Goal: Information Seeking & Learning: Learn about a topic

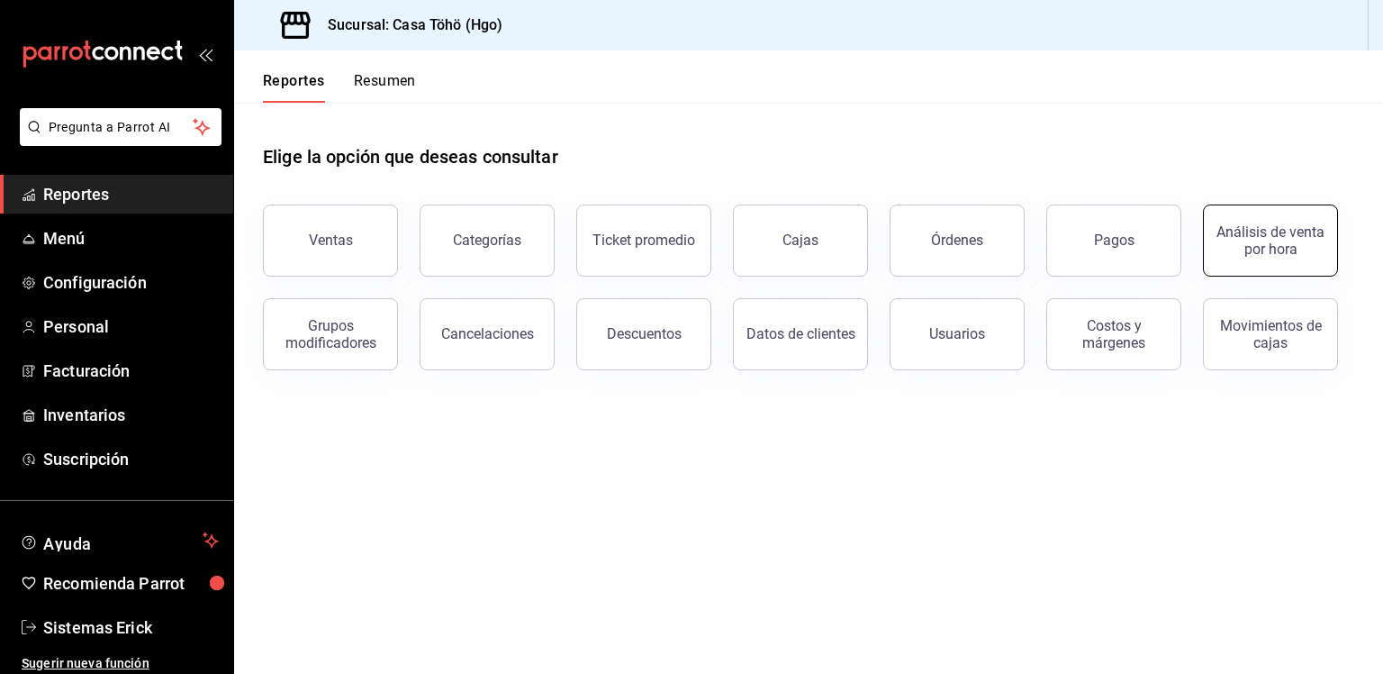
click at [1228, 231] on div "Análisis de venta por hora" at bounding box center [1271, 240] width 112 height 34
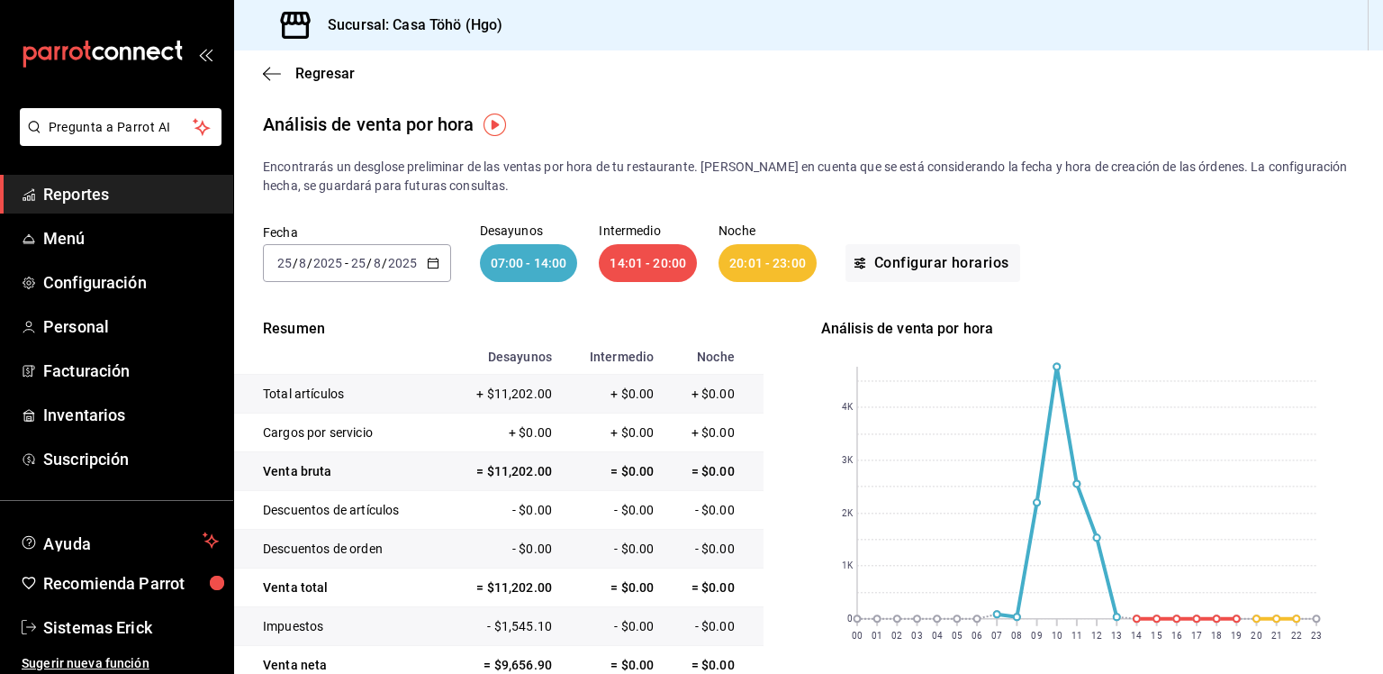
click at [443, 267] on div "2025-08-25 25 / 8 / 2025 - 2025-08-25 25 / 8 / 2025" at bounding box center [357, 263] width 188 height 38
click at [357, 403] on span "Semana actual" at bounding box center [348, 398] width 140 height 19
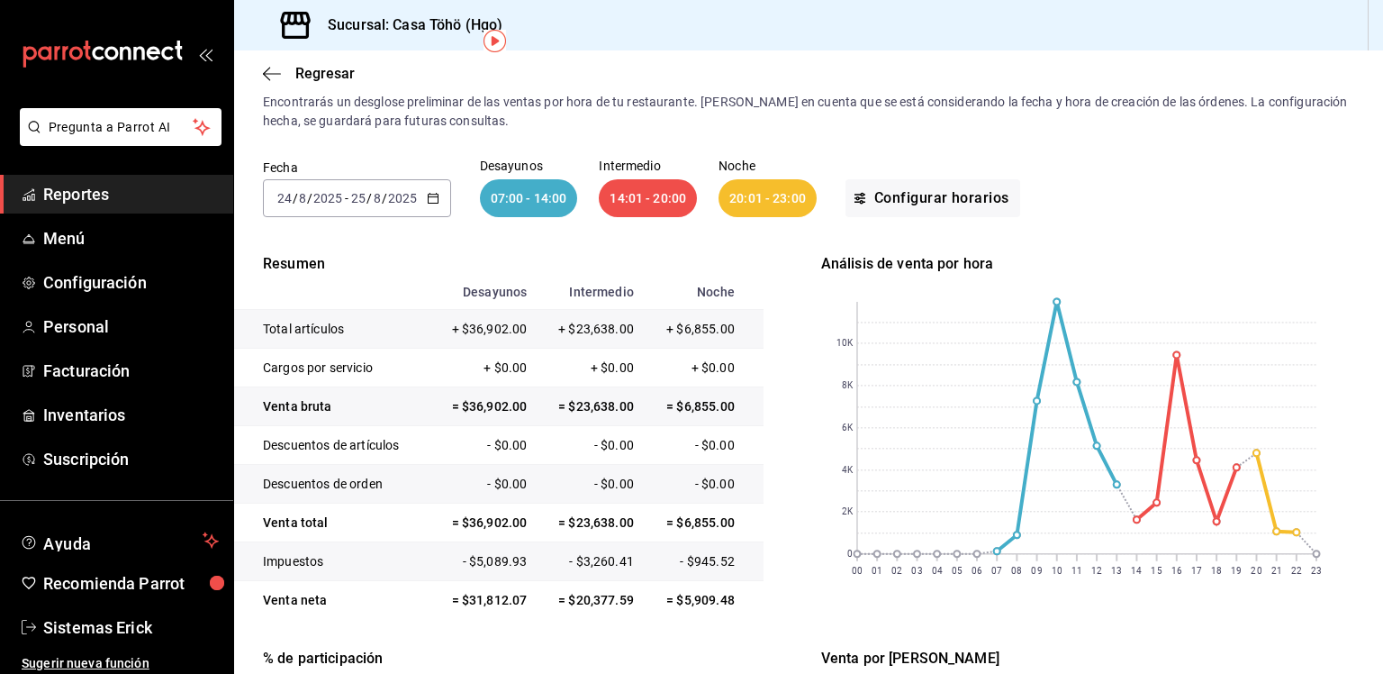
scroll to position [62, 0]
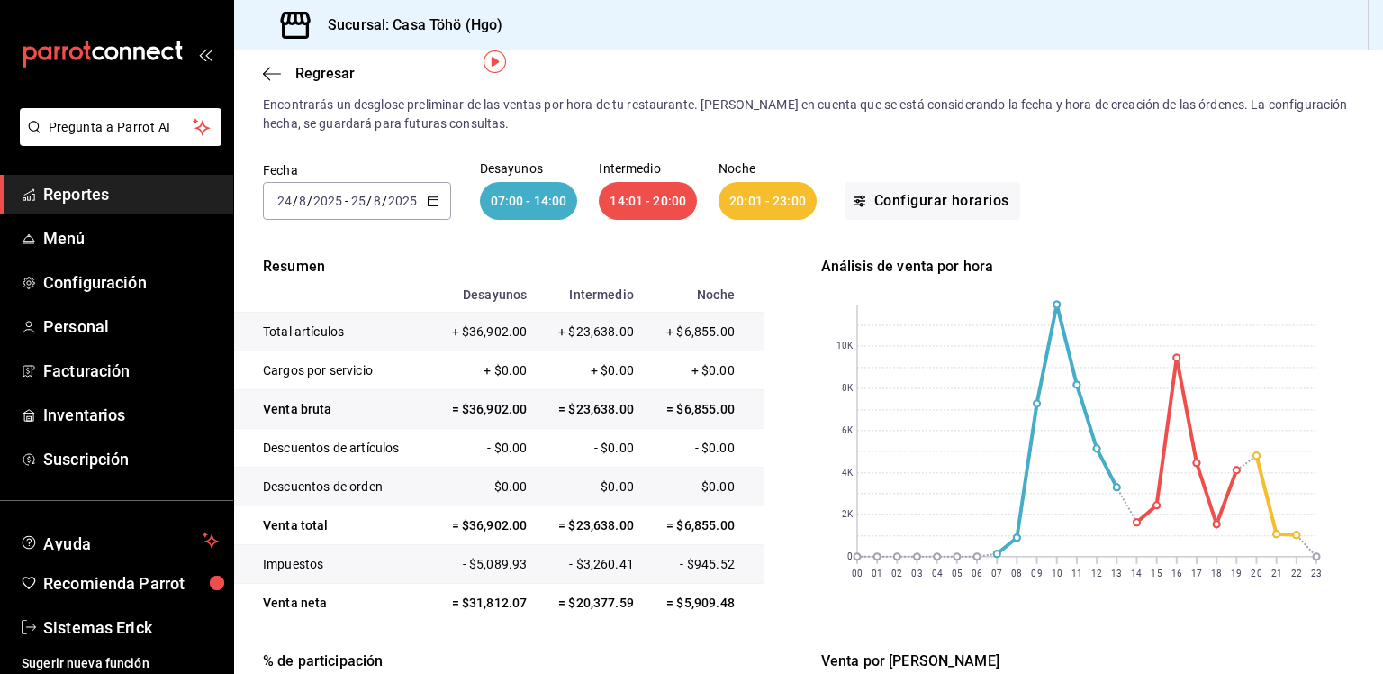
click at [393, 199] on input "2025" at bounding box center [402, 201] width 31 height 14
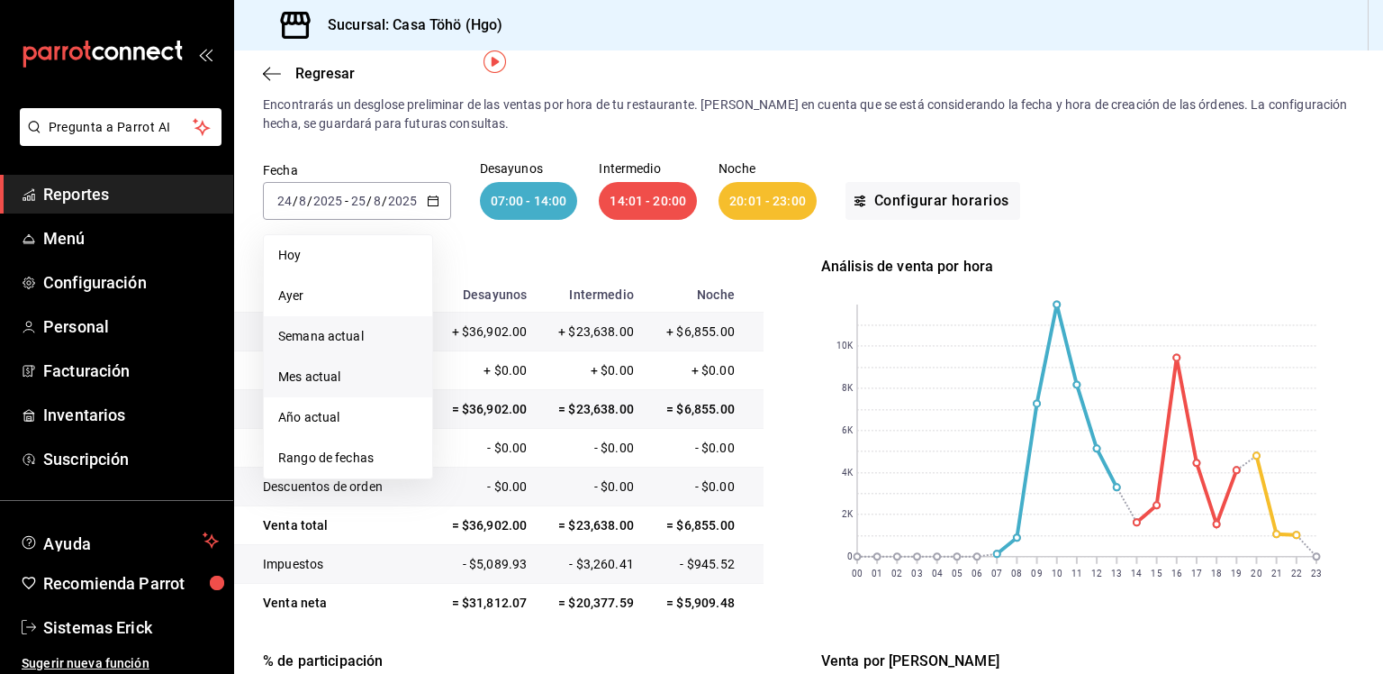
click at [317, 390] on li "Mes actual" at bounding box center [348, 377] width 168 height 41
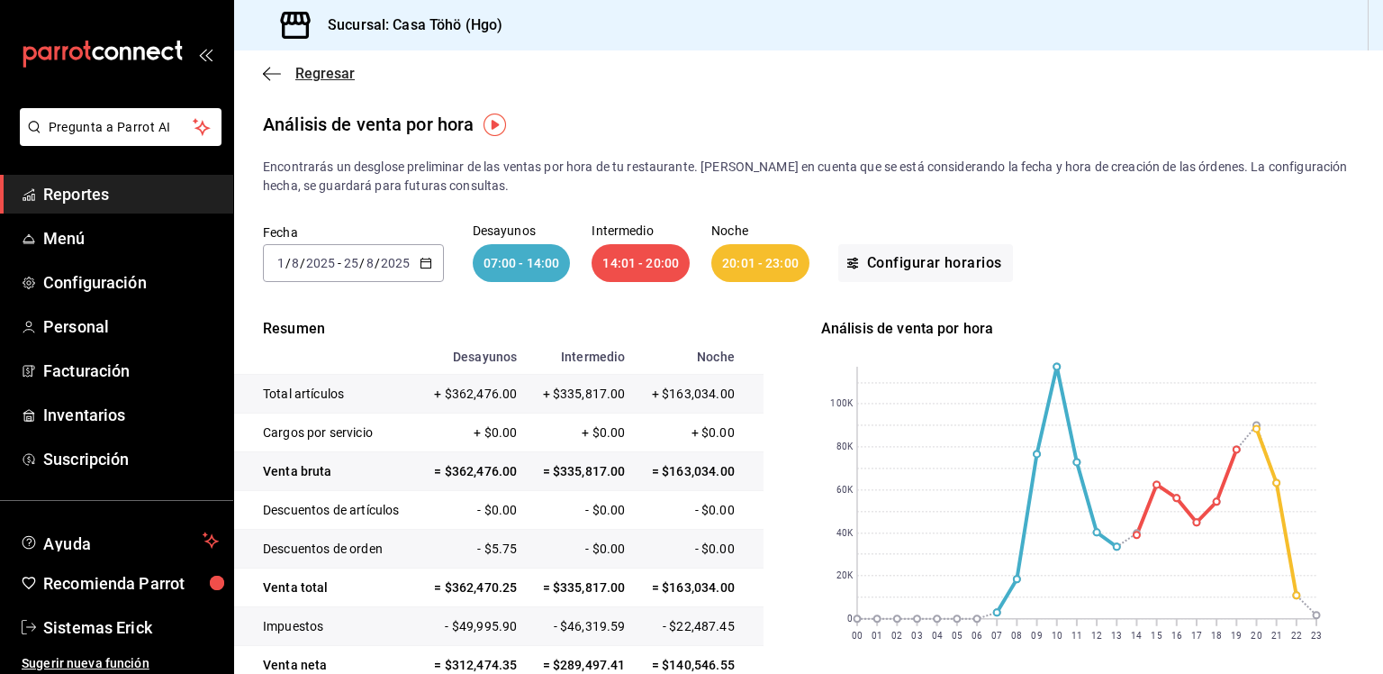
click at [274, 73] on icon "button" at bounding box center [272, 73] width 18 height 1
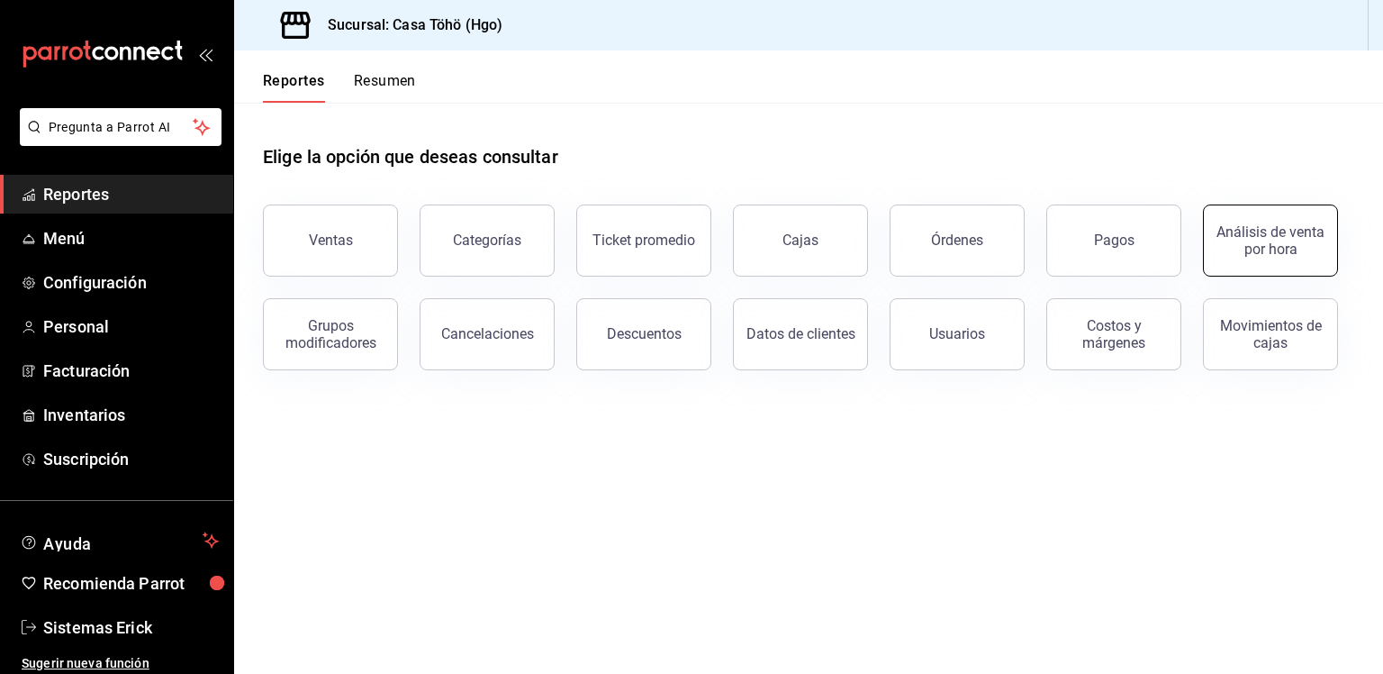
click at [1249, 241] on div "Análisis de venta por hora" at bounding box center [1271, 240] width 112 height 34
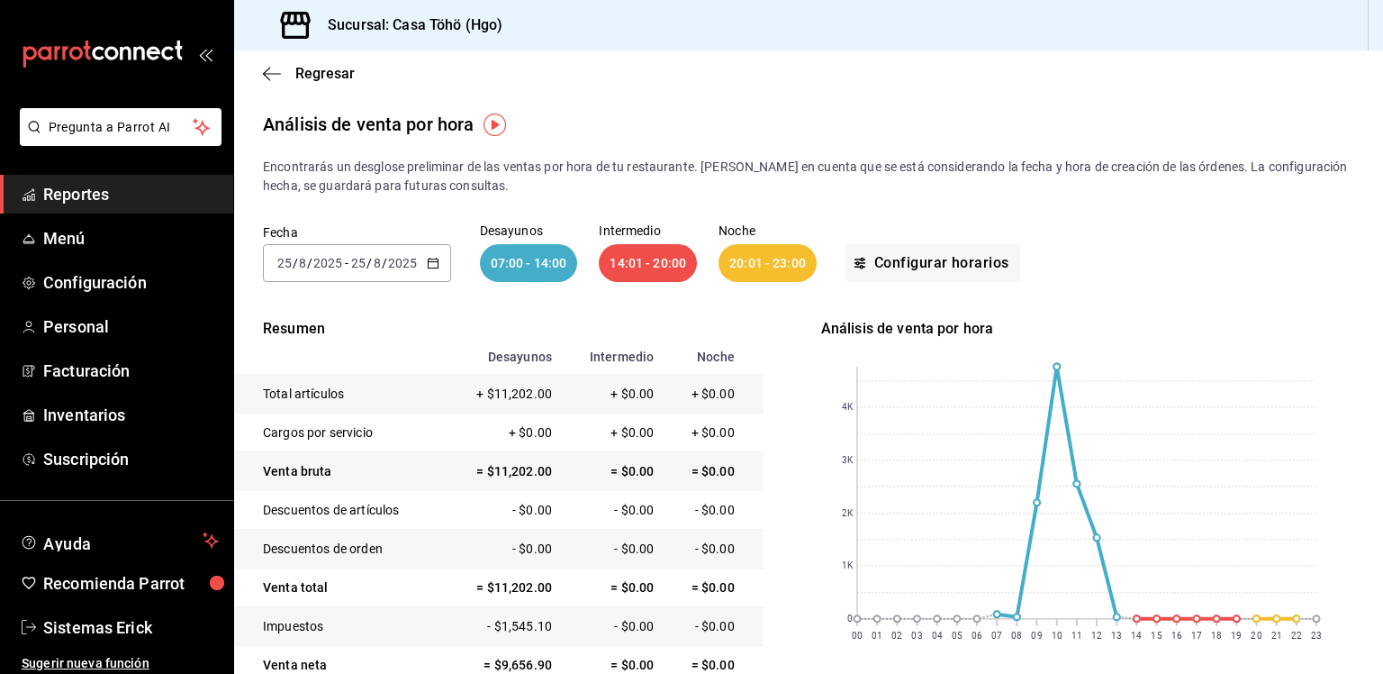
click at [97, 204] on span "Reportes" at bounding box center [131, 194] width 176 height 24
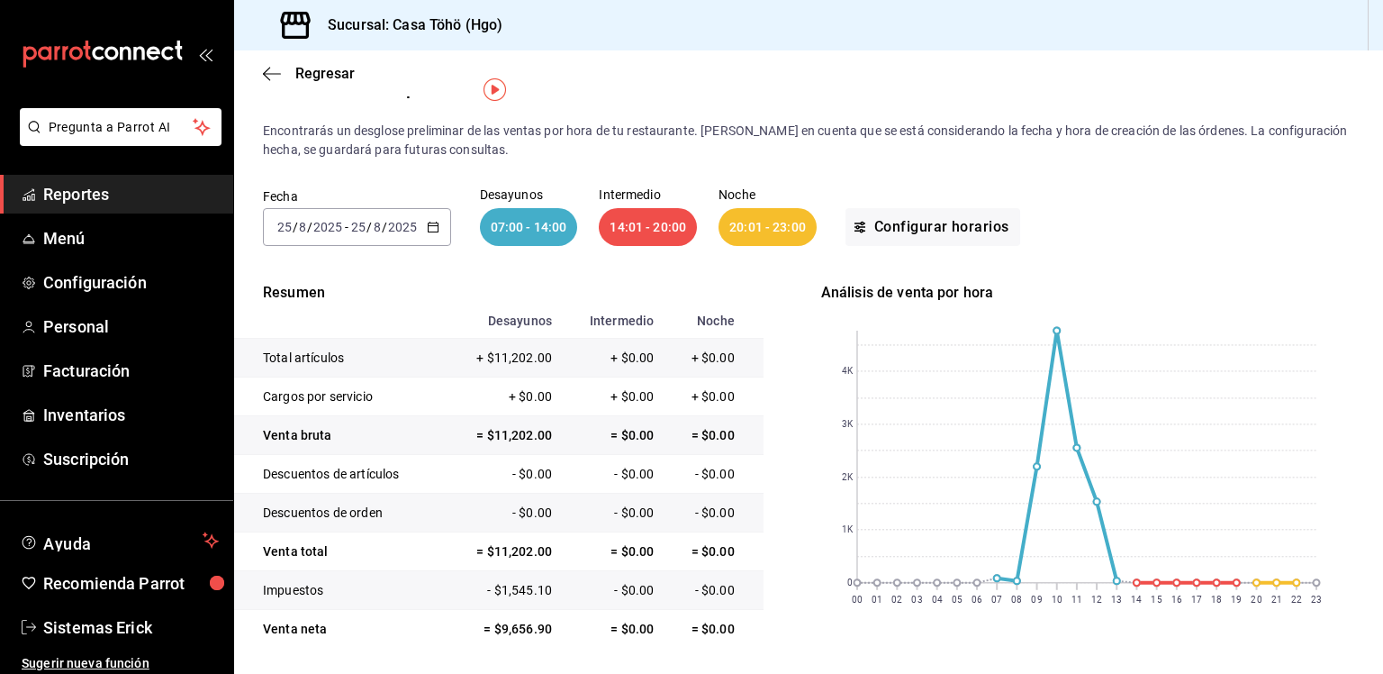
scroll to position [28, 0]
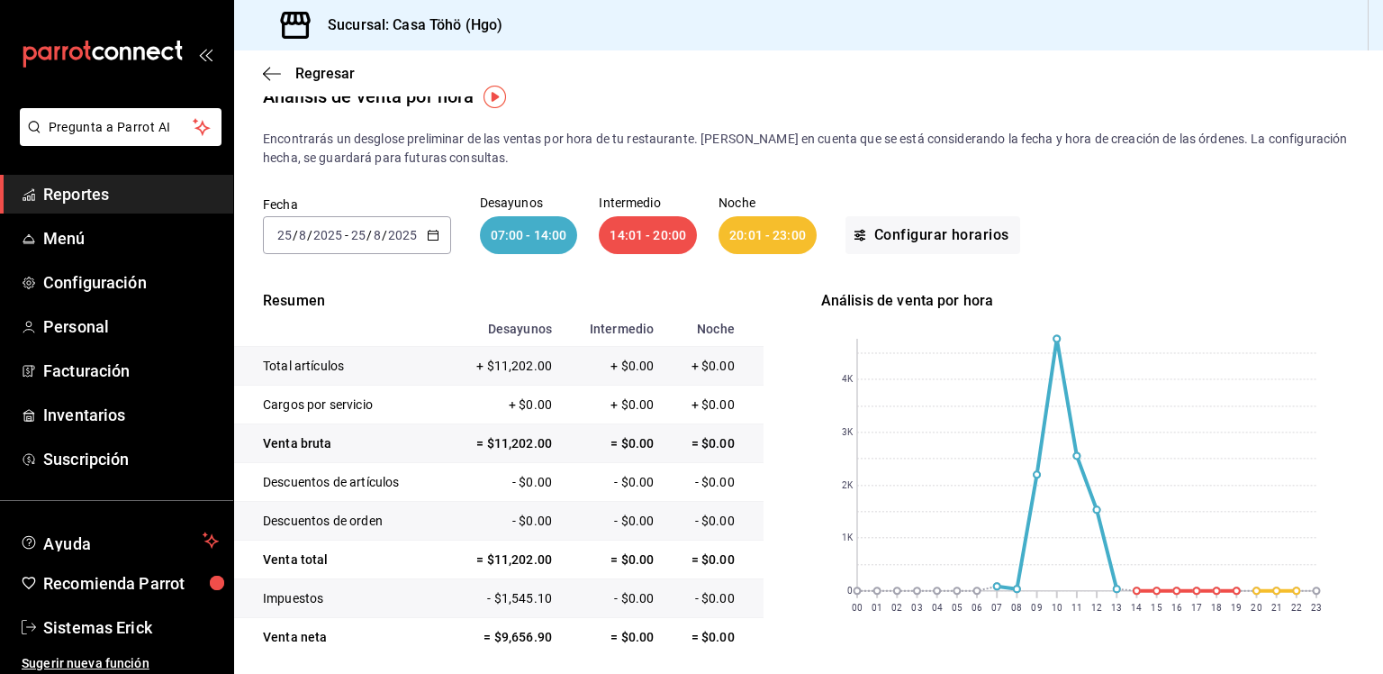
click at [435, 235] on icon "button" at bounding box center [433, 235] width 13 height 13
click at [349, 408] on span "Mes actual" at bounding box center [348, 411] width 140 height 19
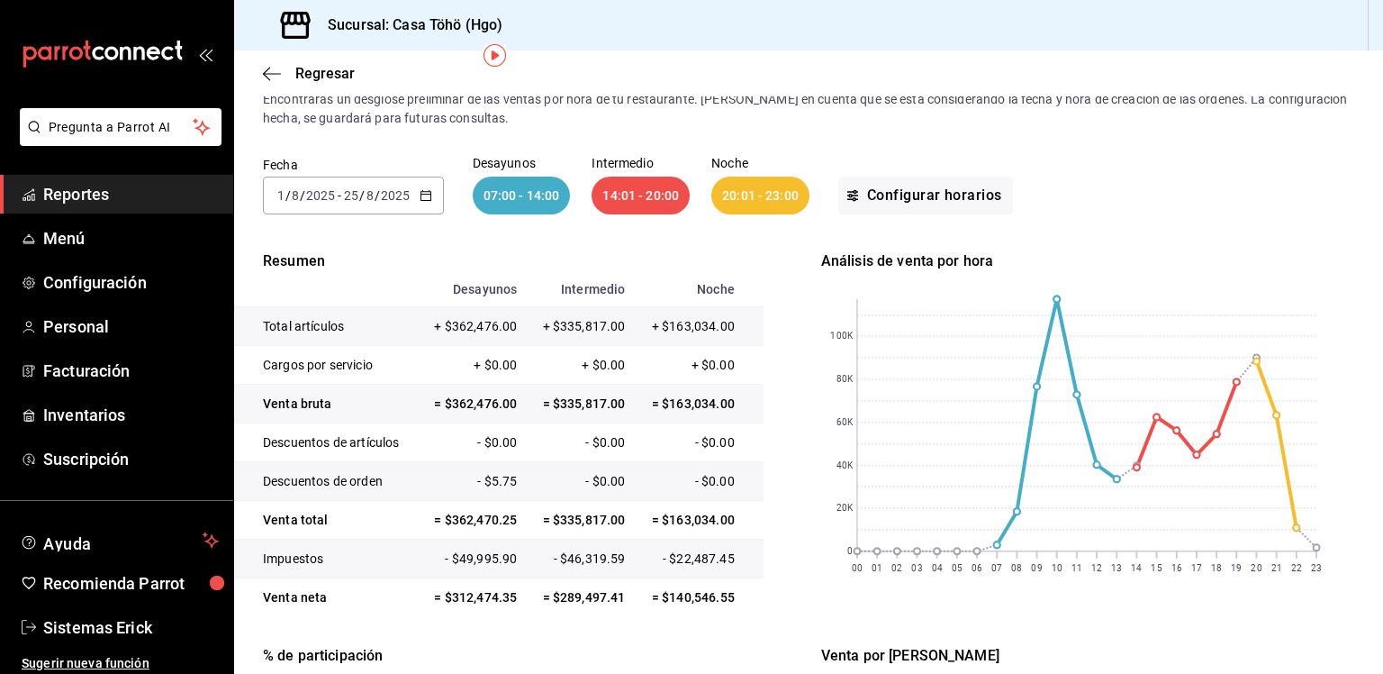
scroll to position [47, 0]
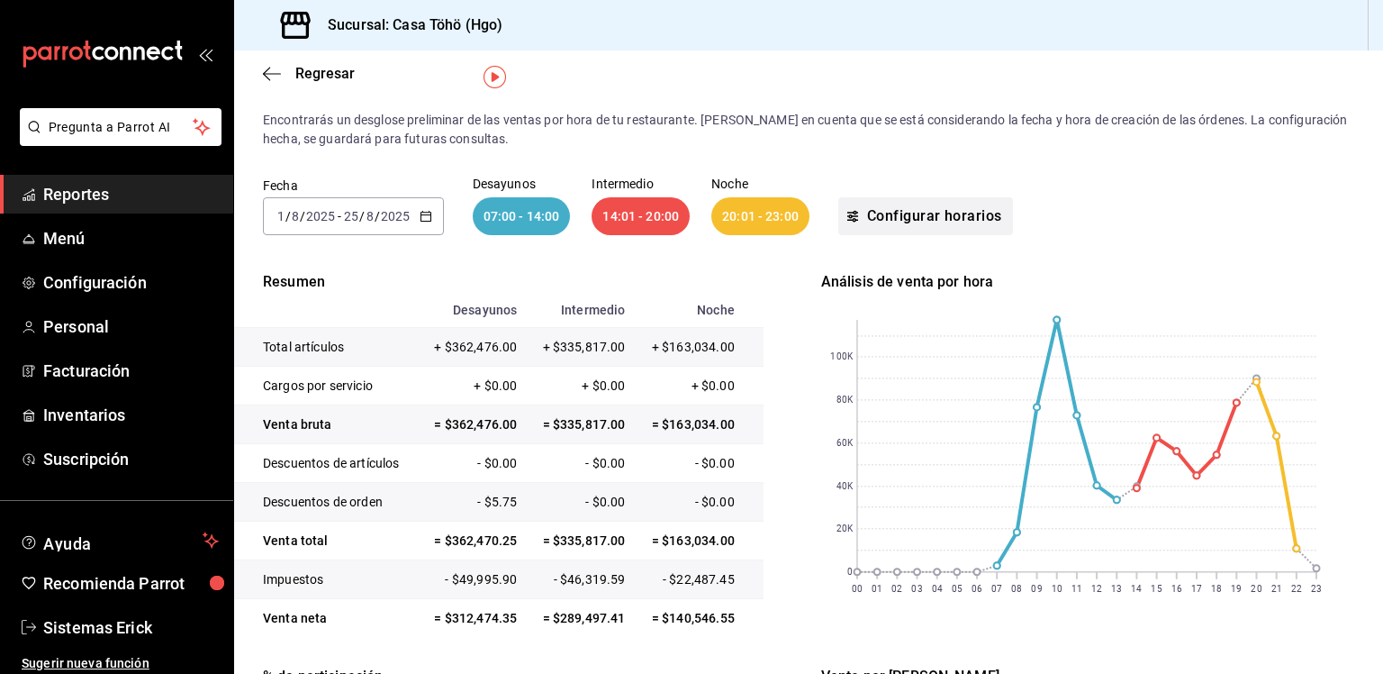
click at [930, 224] on button "Configurar horarios" at bounding box center [925, 216] width 175 height 38
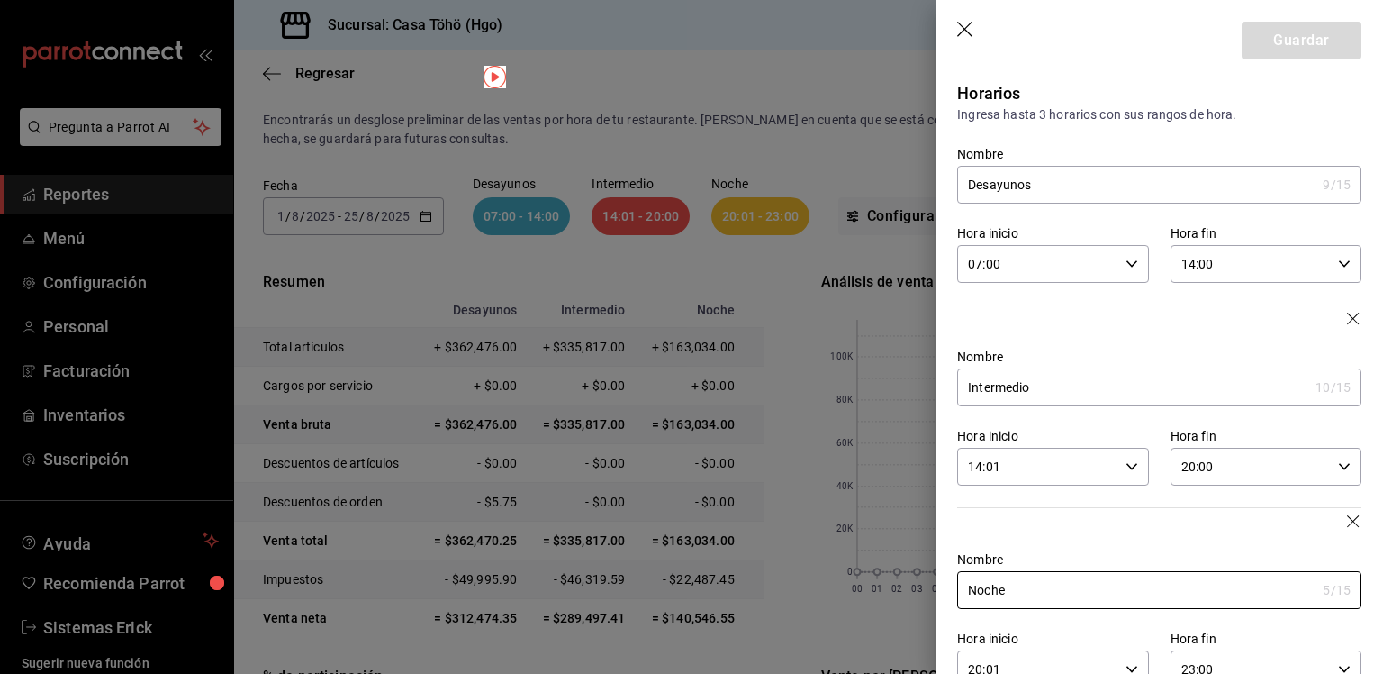
scroll to position [50, 0]
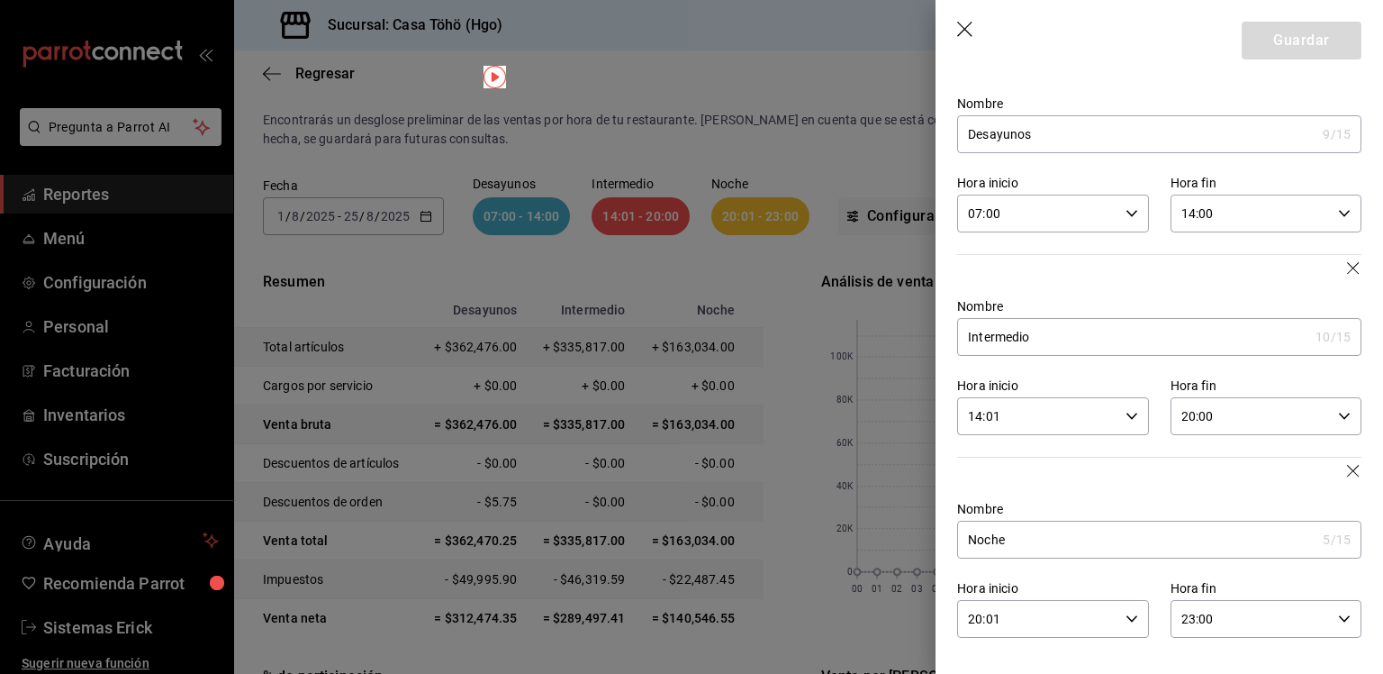
click at [962, 41] on header "Guardar" at bounding box center [1160, 37] width 448 height 74
click at [965, 33] on icon "button" at bounding box center [966, 31] width 18 height 18
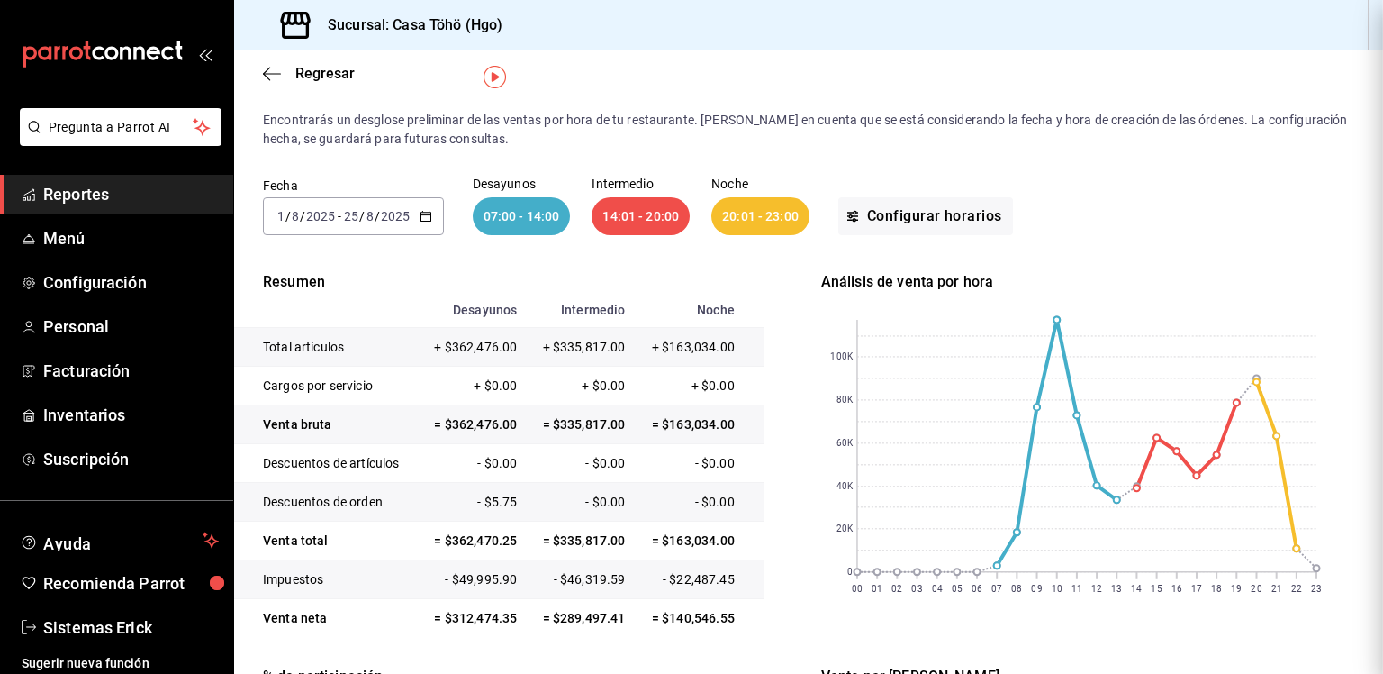
scroll to position [0, 0]
click at [1037, 64] on div "Regresar" at bounding box center [808, 73] width 1149 height 46
click at [882, 216] on button "Configurar horarios" at bounding box center [925, 216] width 175 height 38
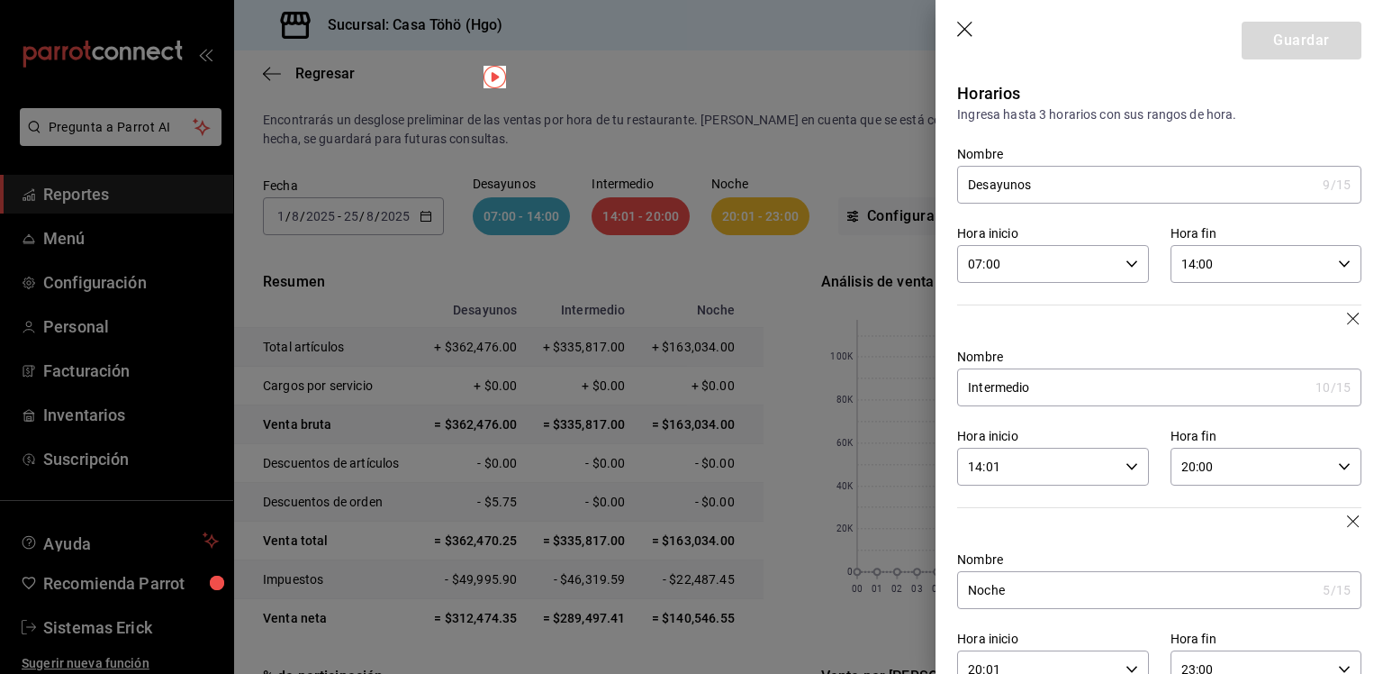
click at [577, 90] on div at bounding box center [691, 337] width 1383 height 674
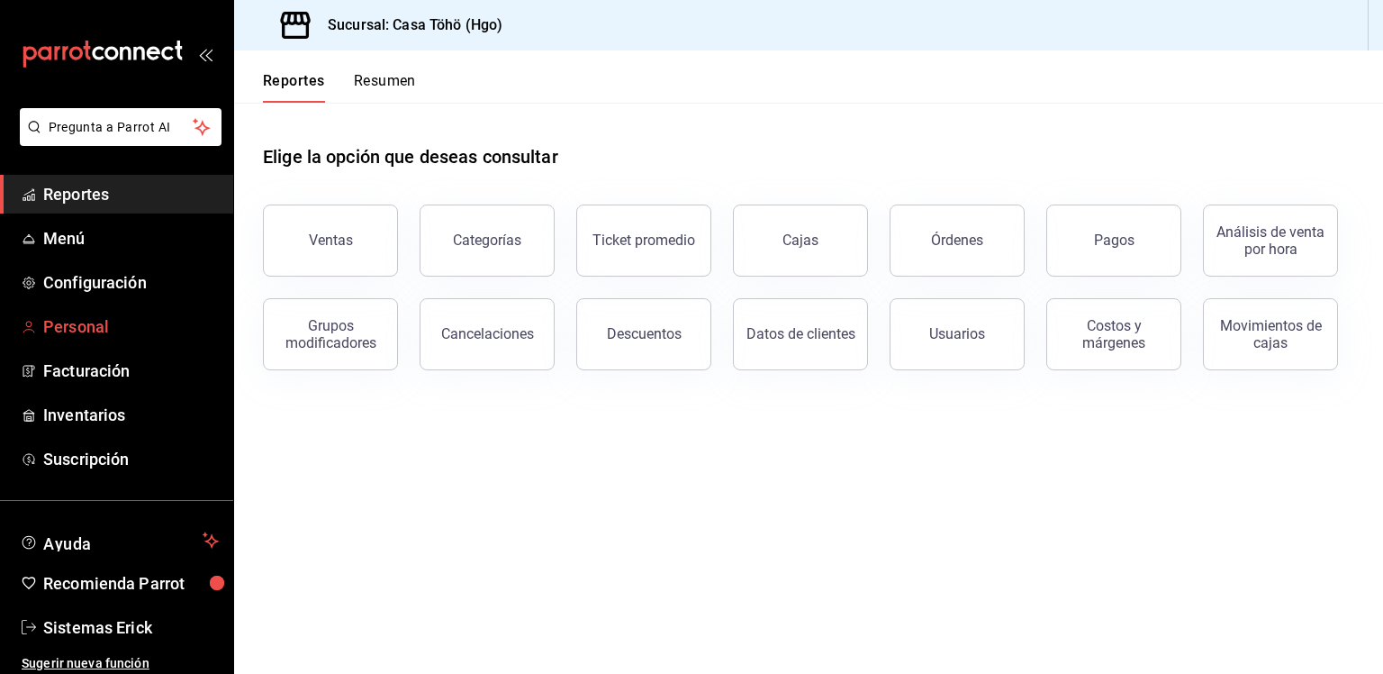
click at [101, 325] on span "Personal" at bounding box center [131, 326] width 176 height 24
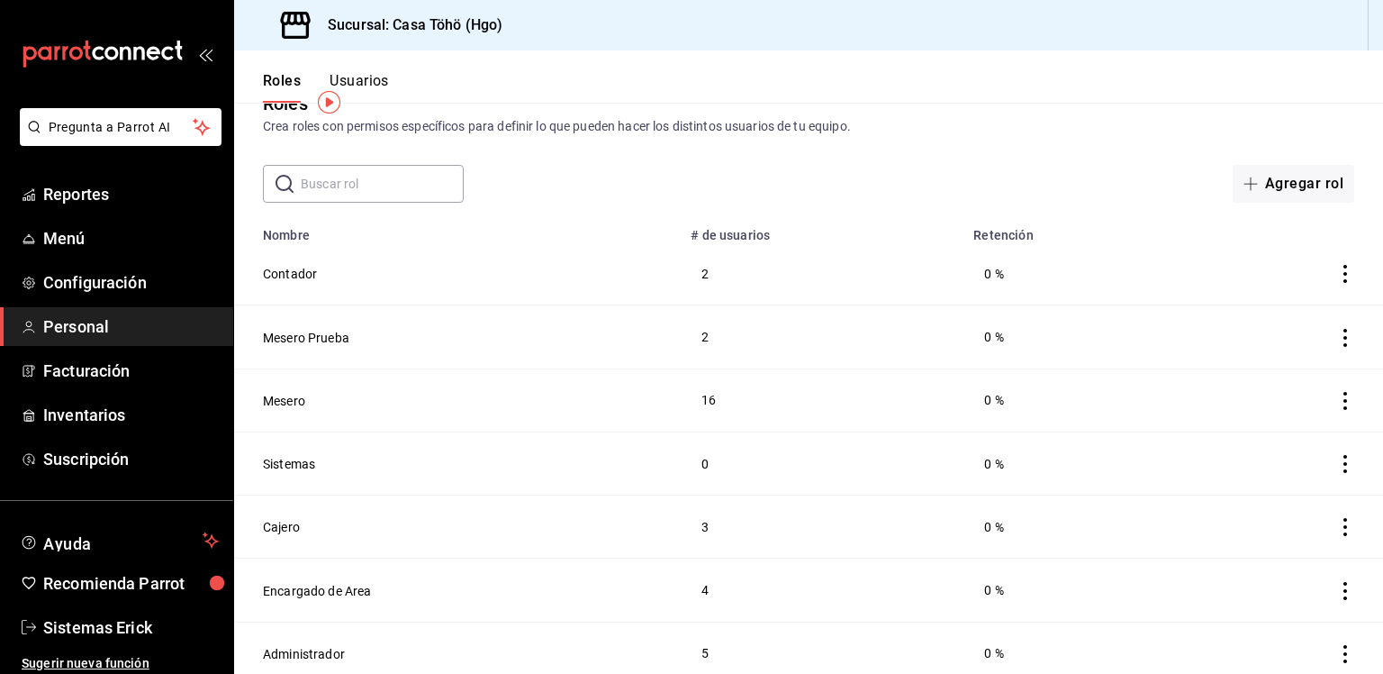
scroll to position [43, 0]
click at [371, 73] on button "Usuarios" at bounding box center [359, 87] width 59 height 31
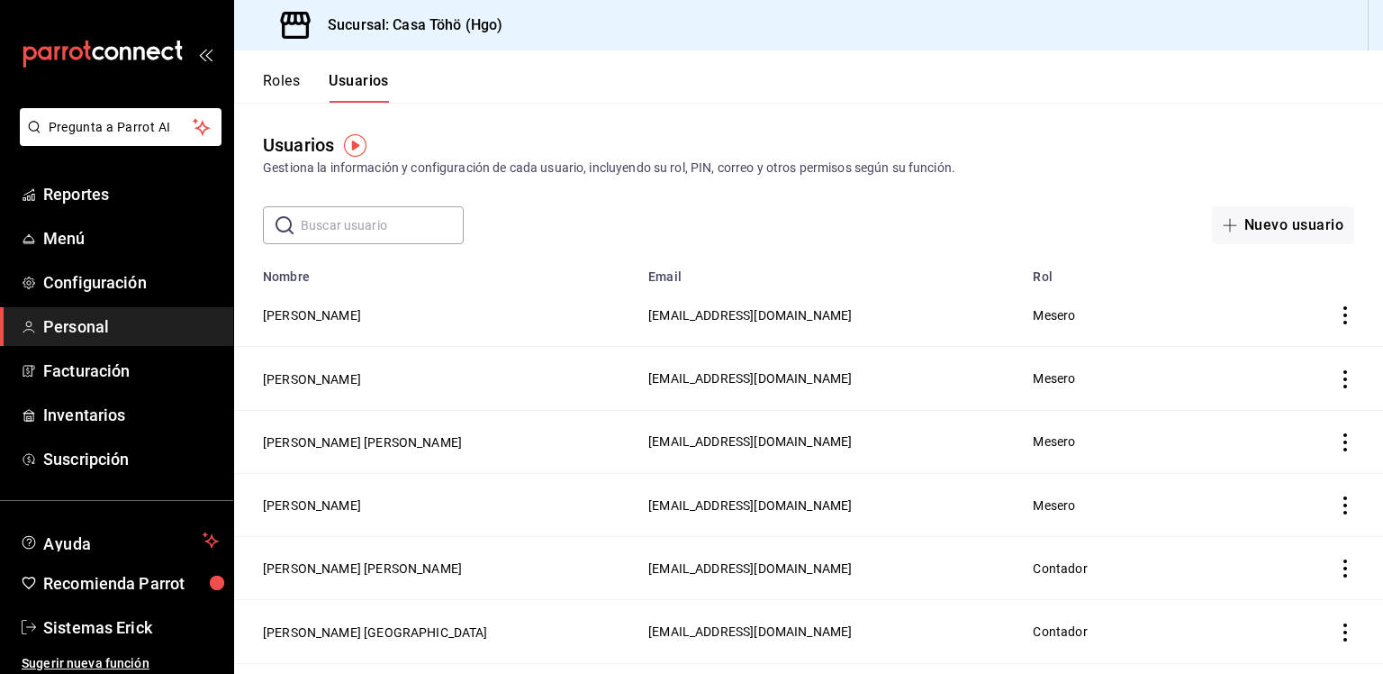
click at [468, 339] on td "Cristian Benítez Guzmán" at bounding box center [435, 315] width 403 height 63
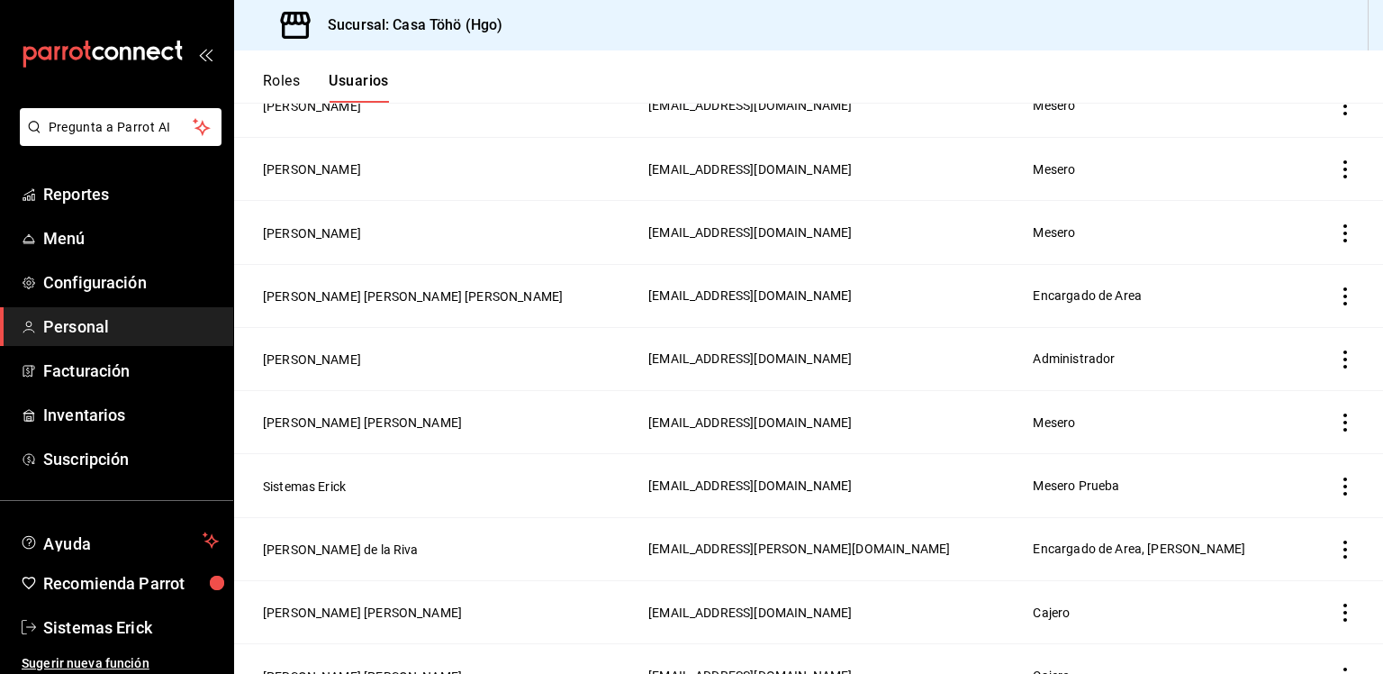
scroll to position [1572, 0]
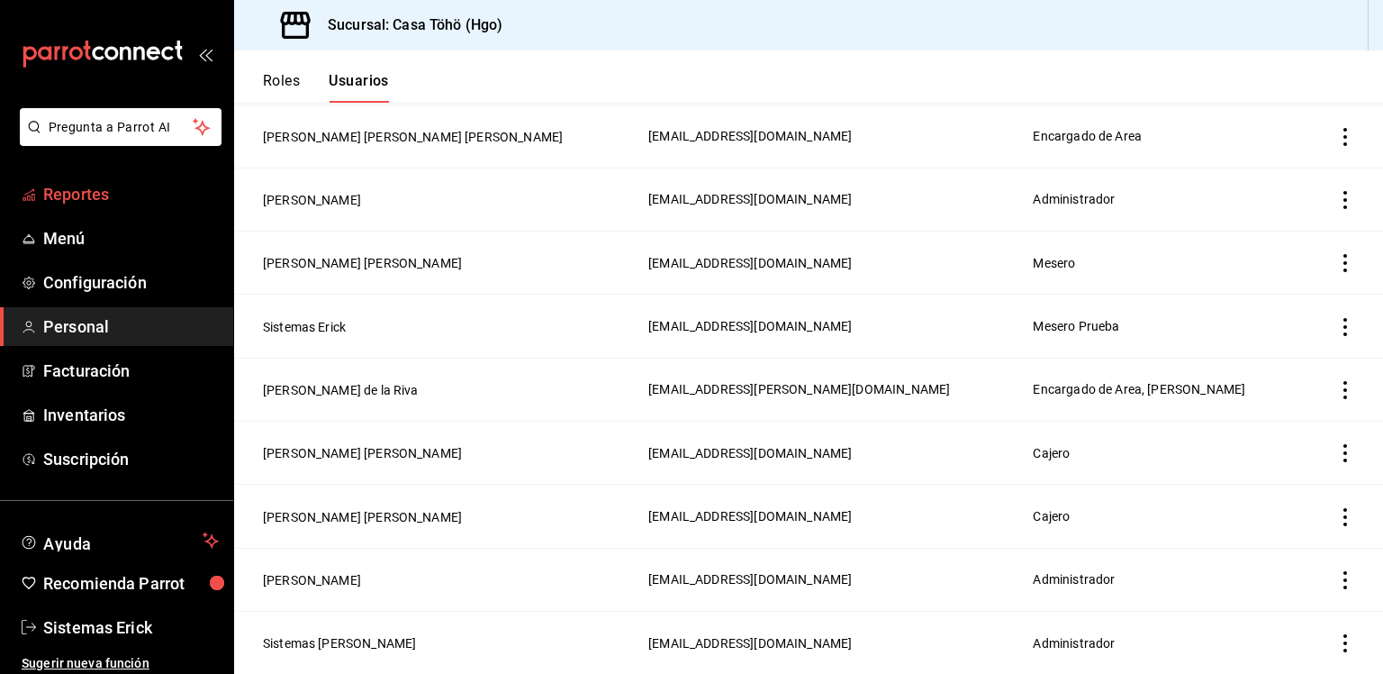
click at [118, 210] on link "Reportes" at bounding box center [116, 194] width 233 height 39
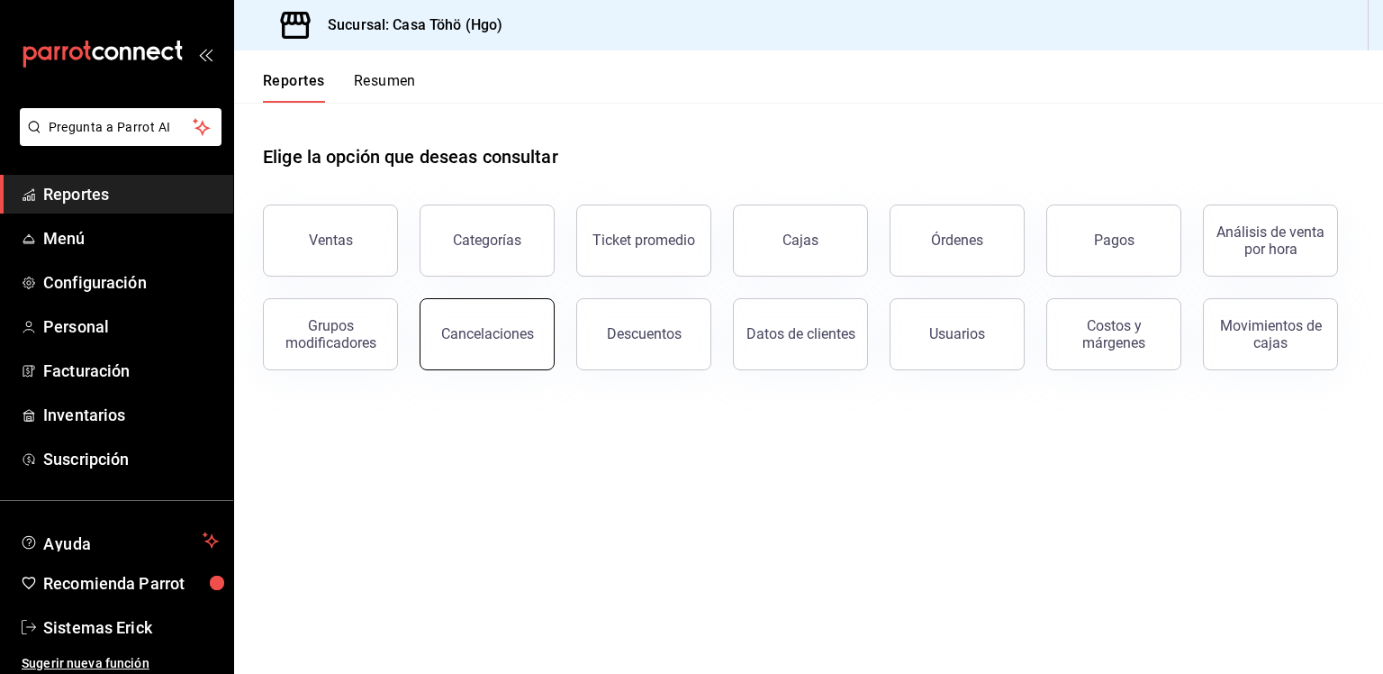
click at [448, 343] on button "Cancelaciones" at bounding box center [487, 334] width 135 height 72
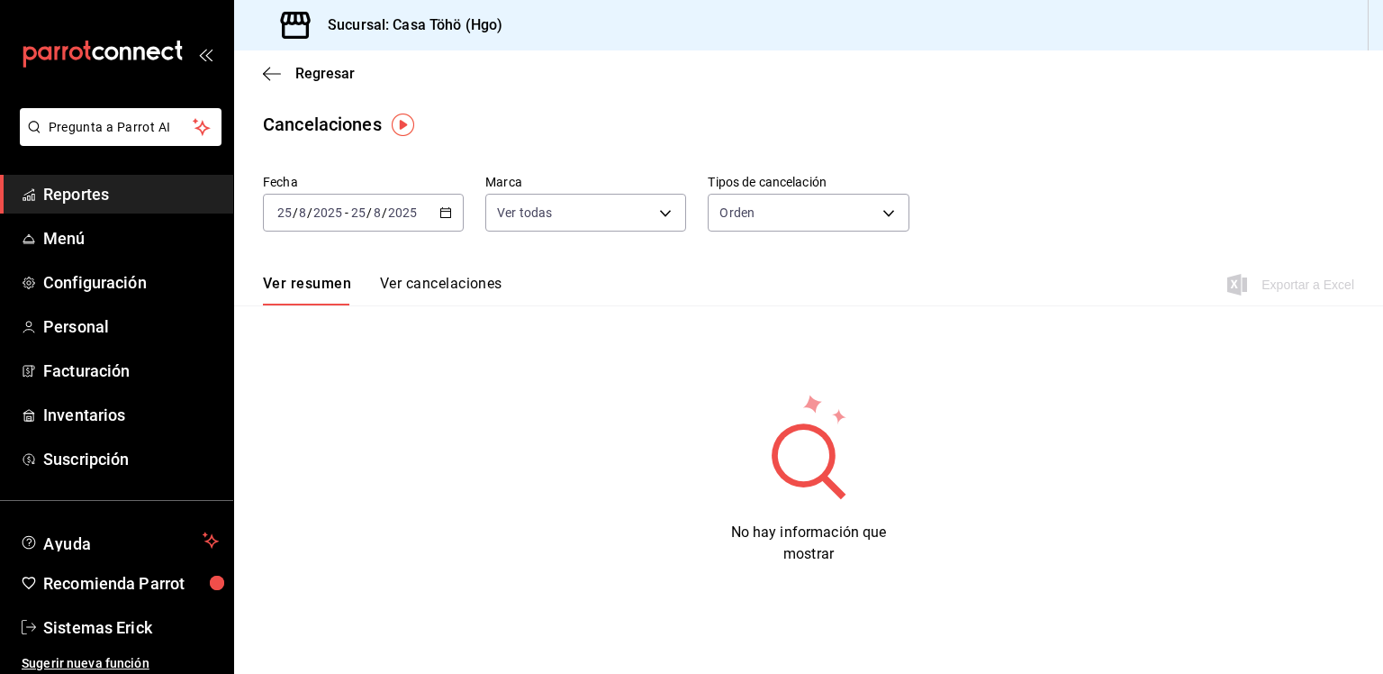
click at [432, 286] on button "Ver cancelaciones" at bounding box center [441, 290] width 122 height 31
click at [447, 219] on div "2025-08-25 25 / 8 / 2025 - 2025-08-25 25 / 8 / 2025" at bounding box center [363, 213] width 201 height 38
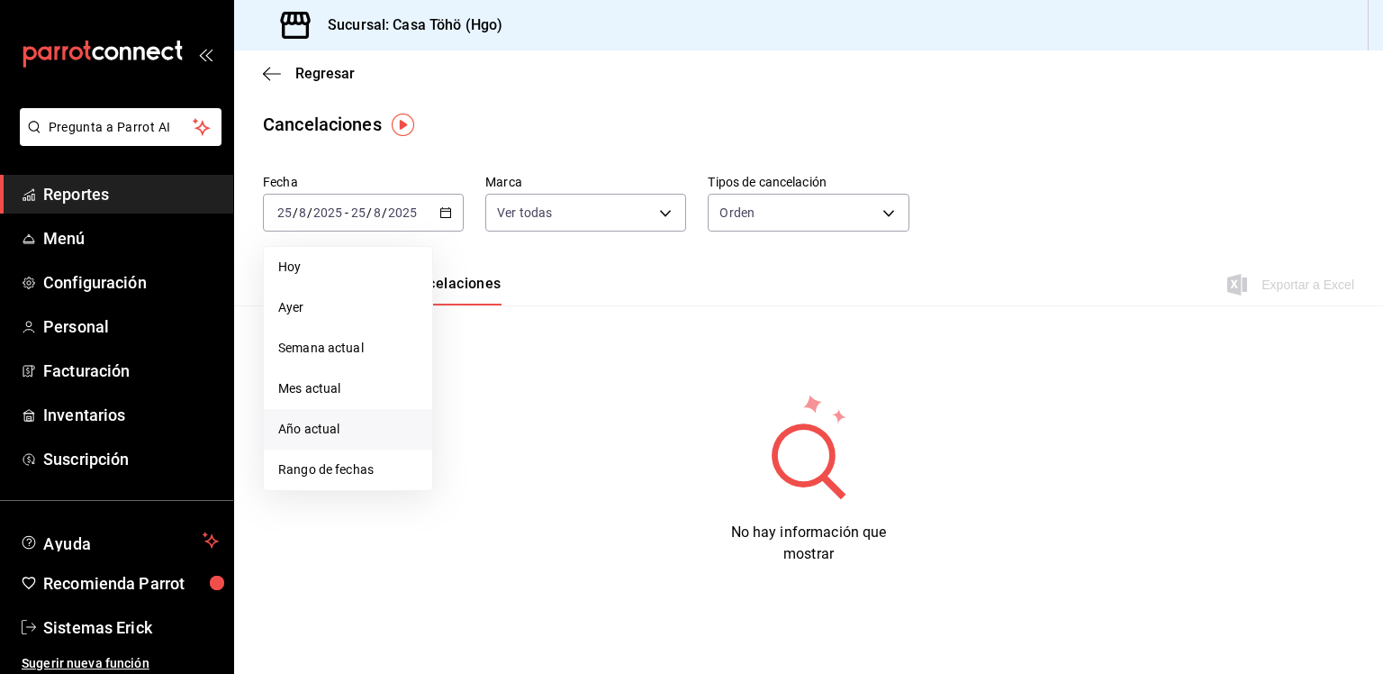
click at [310, 444] on li "Año actual" at bounding box center [348, 429] width 168 height 41
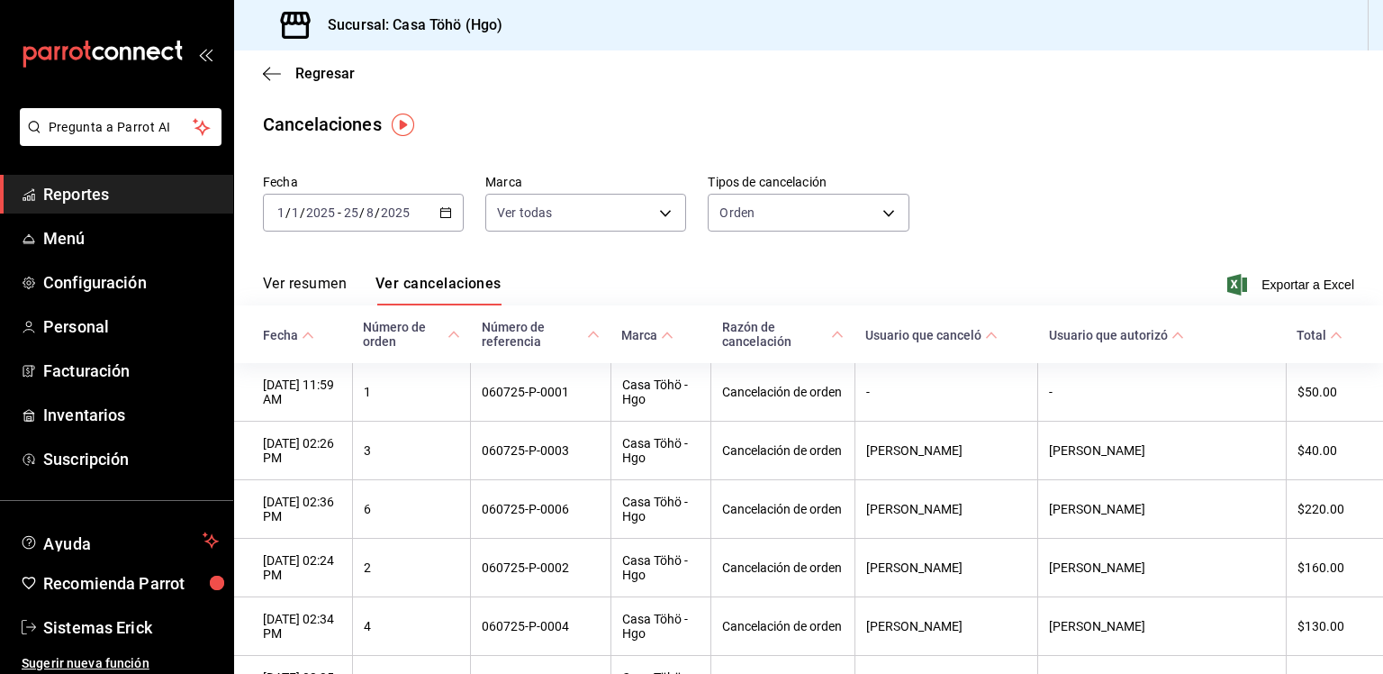
click at [450, 217] on div "2025-01-01 1 / 1 / 2025 - 2025-08-25 25 / 8 / 2025" at bounding box center [363, 213] width 201 height 38
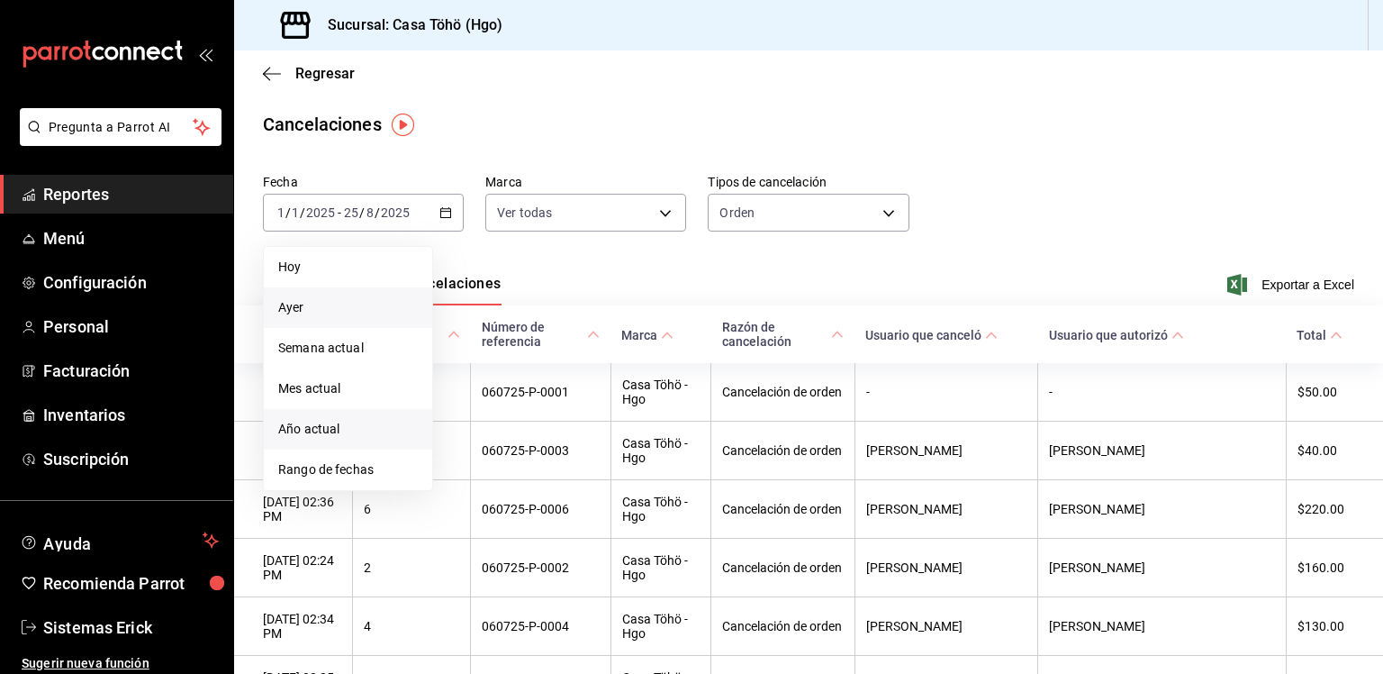
click at [367, 309] on span "Ayer" at bounding box center [348, 307] width 140 height 19
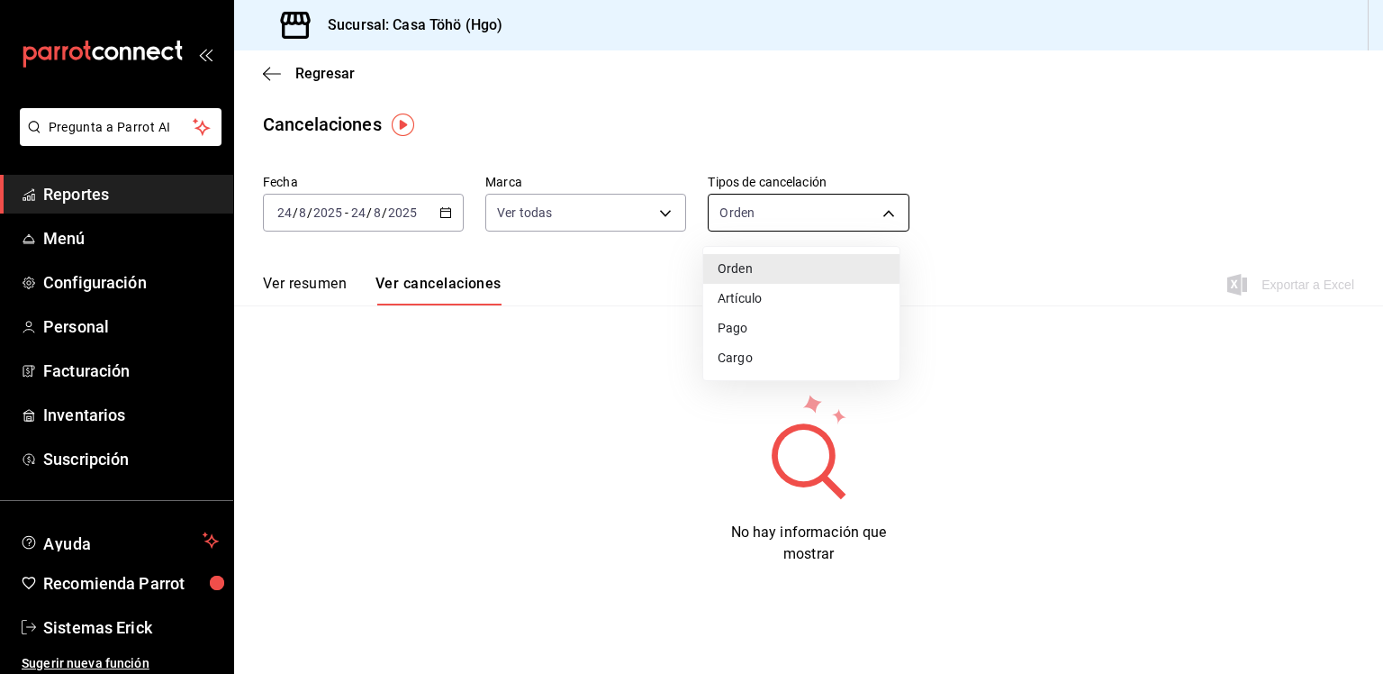
click at [857, 224] on body "Pregunta a Parrot AI Reportes Menú Configuración Personal Facturación Inventari…" at bounding box center [691, 337] width 1383 height 674
click at [800, 293] on li "Artículo" at bounding box center [801, 299] width 196 height 30
type input "ORDER_ITEM"
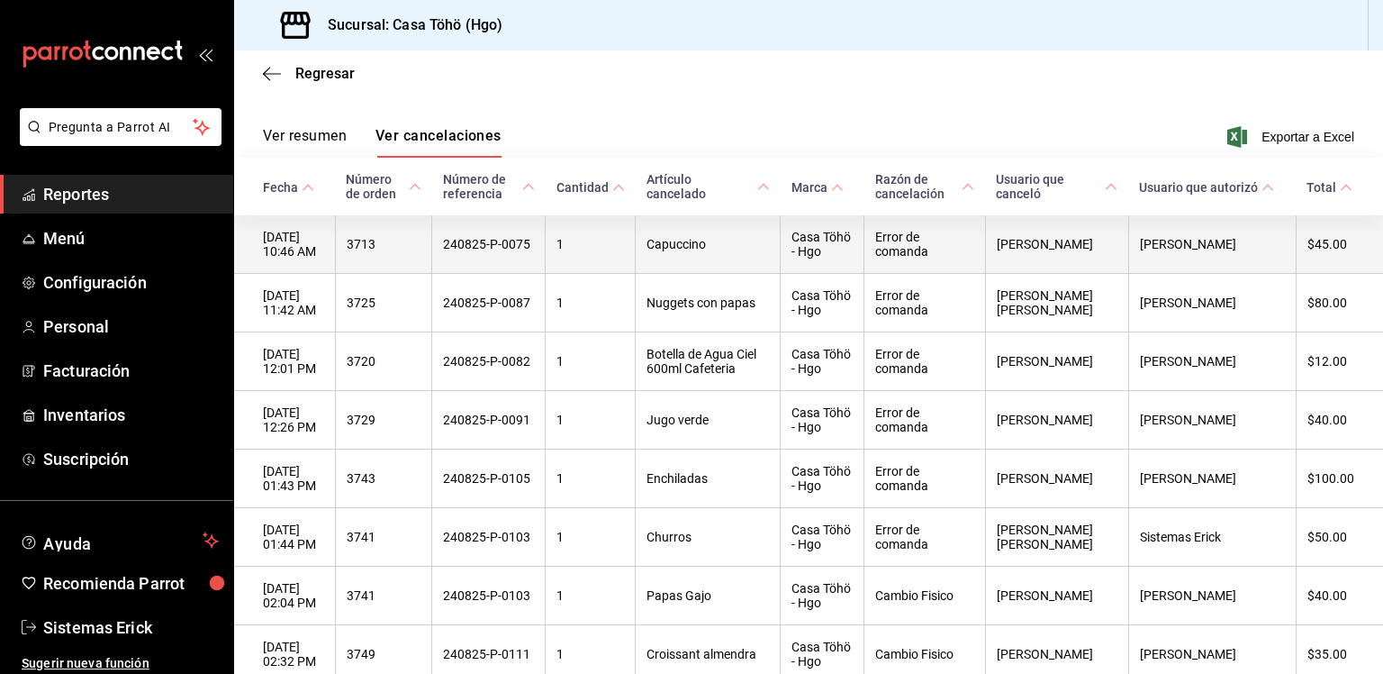
scroll to position [148, 0]
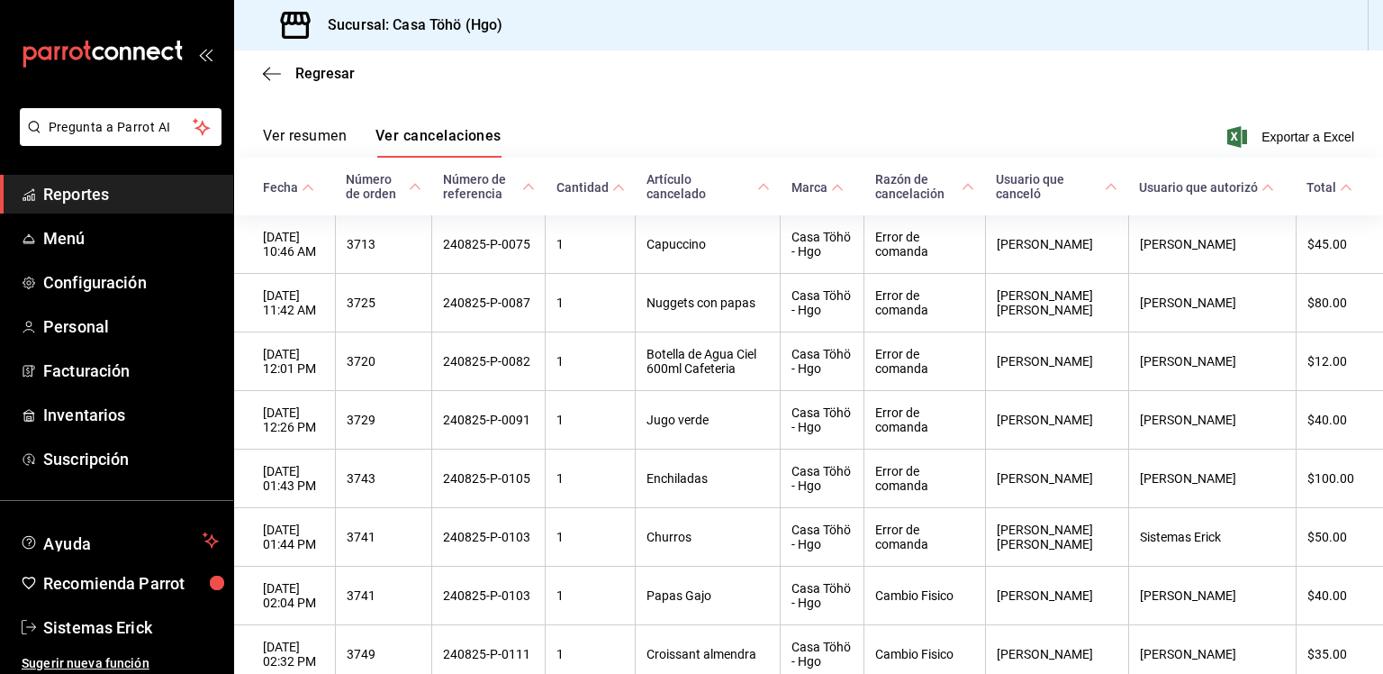
click at [91, 201] on span "Reportes" at bounding box center [131, 194] width 176 height 24
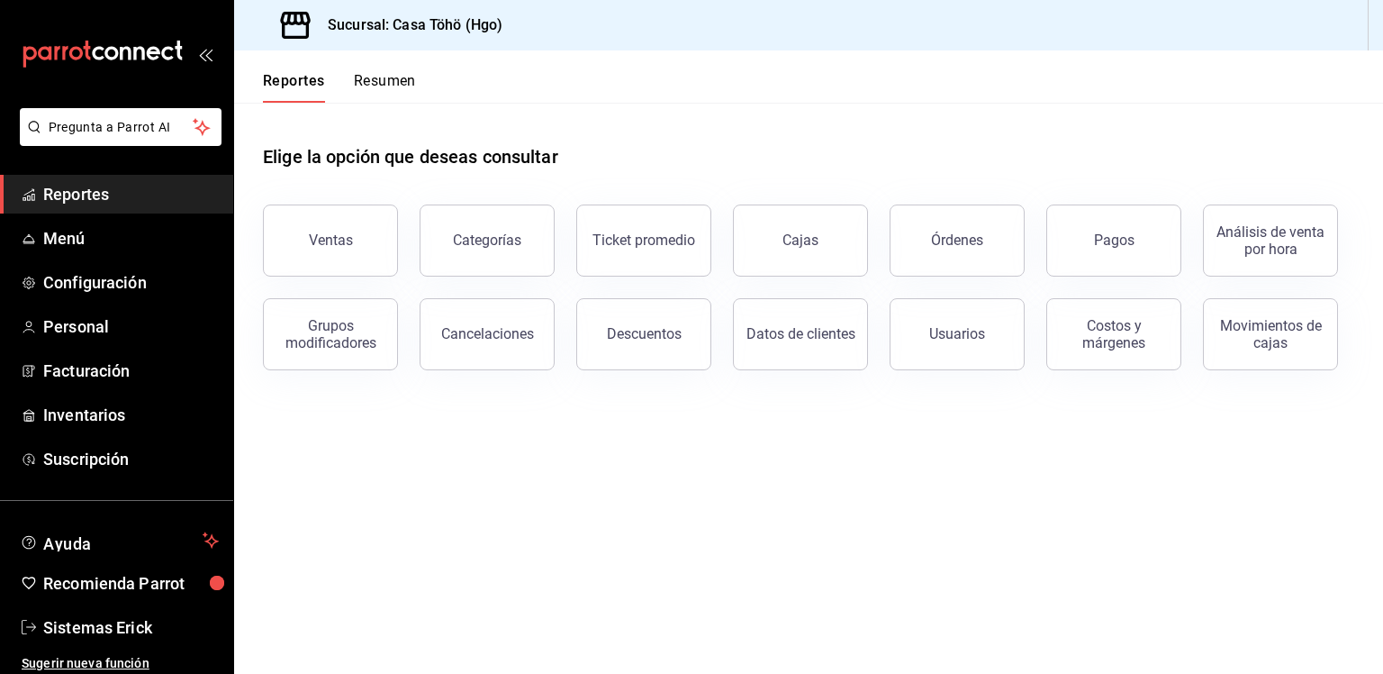
click at [384, 83] on button "Resumen" at bounding box center [385, 87] width 62 height 31
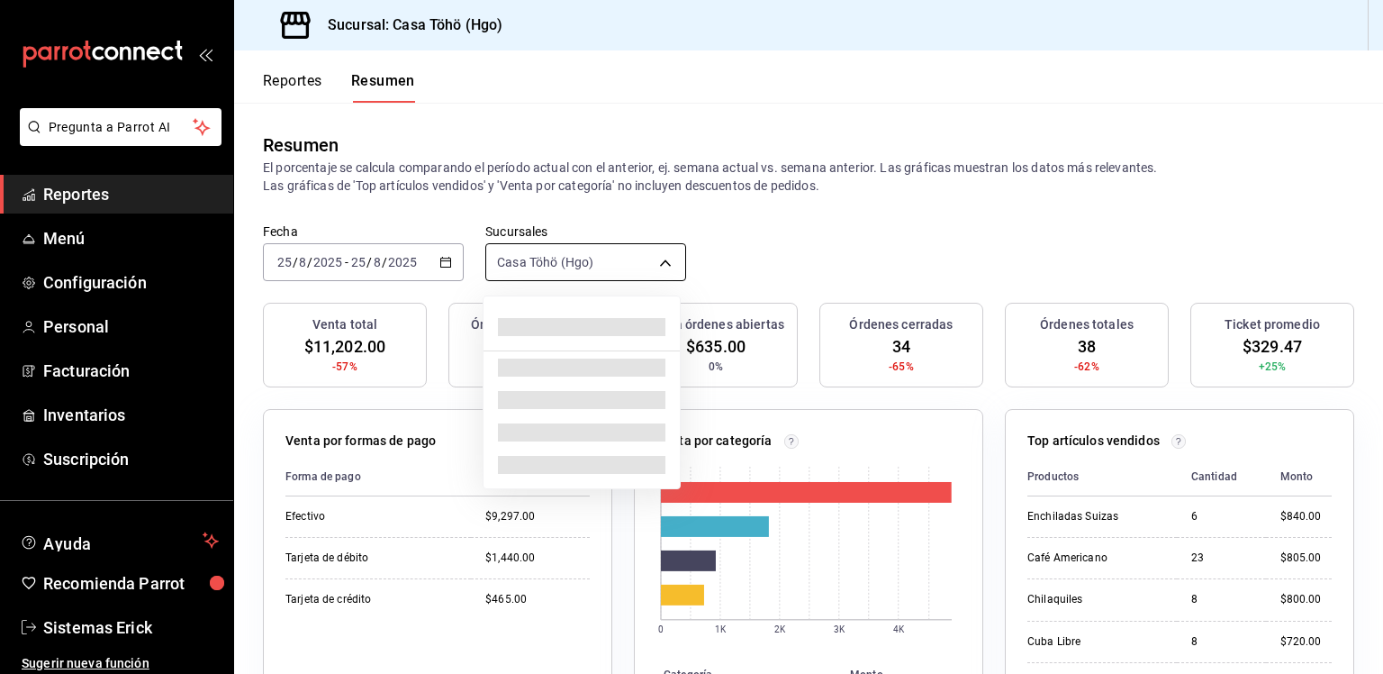
click at [583, 259] on body "Pregunta a Parrot AI Reportes Menú Configuración Personal Facturación Inventari…" at bounding box center [691, 337] width 1383 height 674
click at [443, 274] on div at bounding box center [691, 337] width 1383 height 674
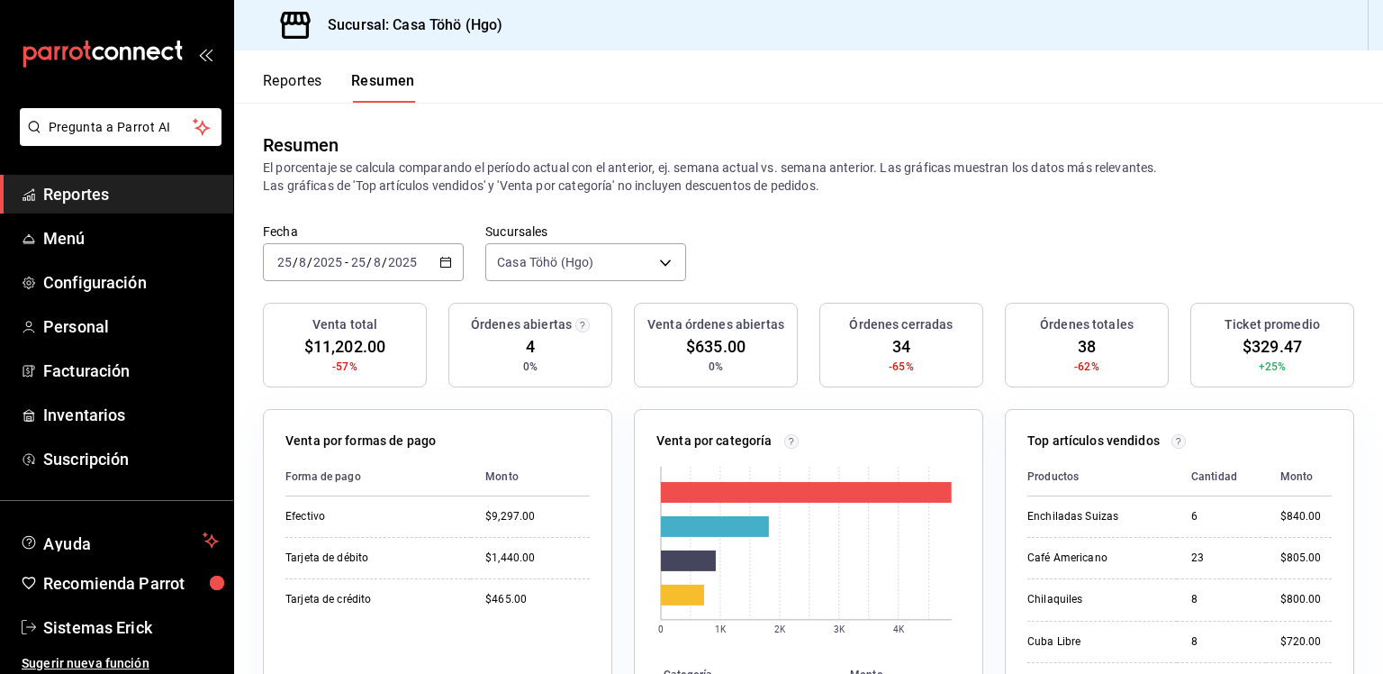
click at [443, 271] on div "2025-08-25 25 / 8 / 2025 - 2025-08-25 25 / 8 / 2025" at bounding box center [363, 262] width 201 height 38
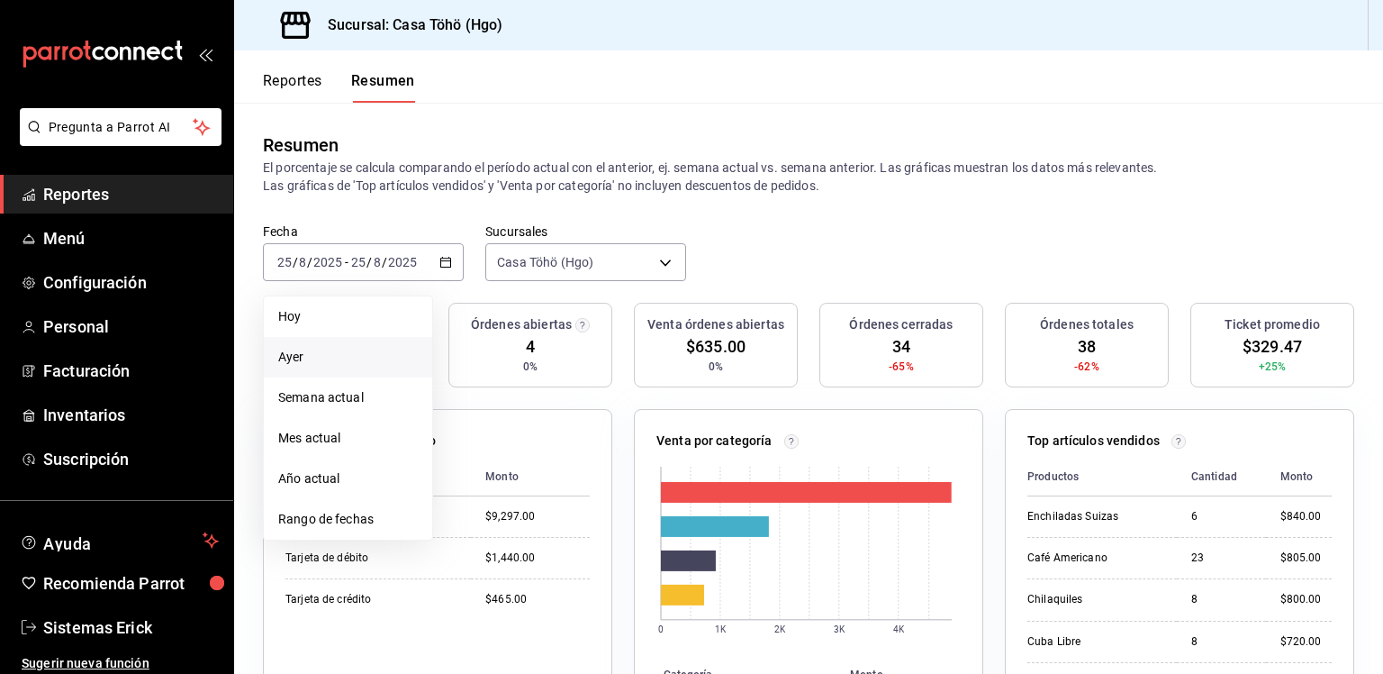
click at [349, 365] on span "Ayer" at bounding box center [348, 357] width 140 height 19
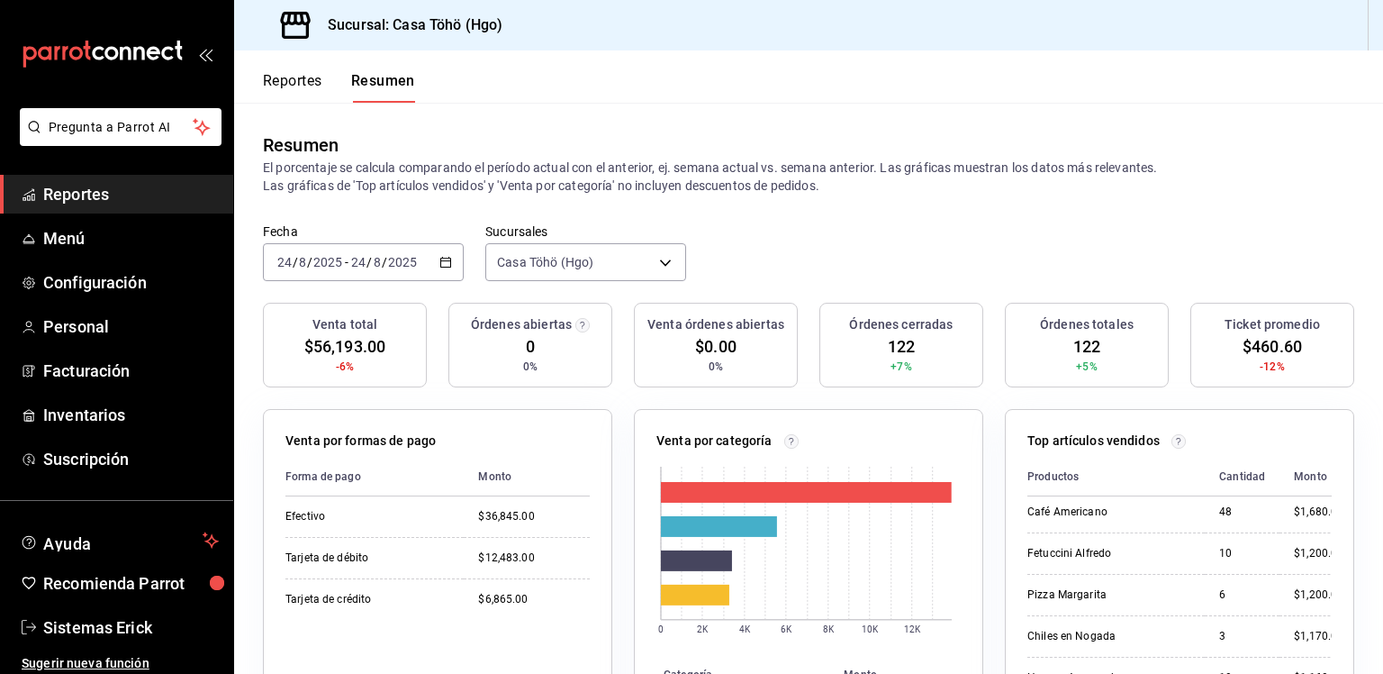
click at [303, 73] on button "Reportes" at bounding box center [292, 87] width 59 height 31
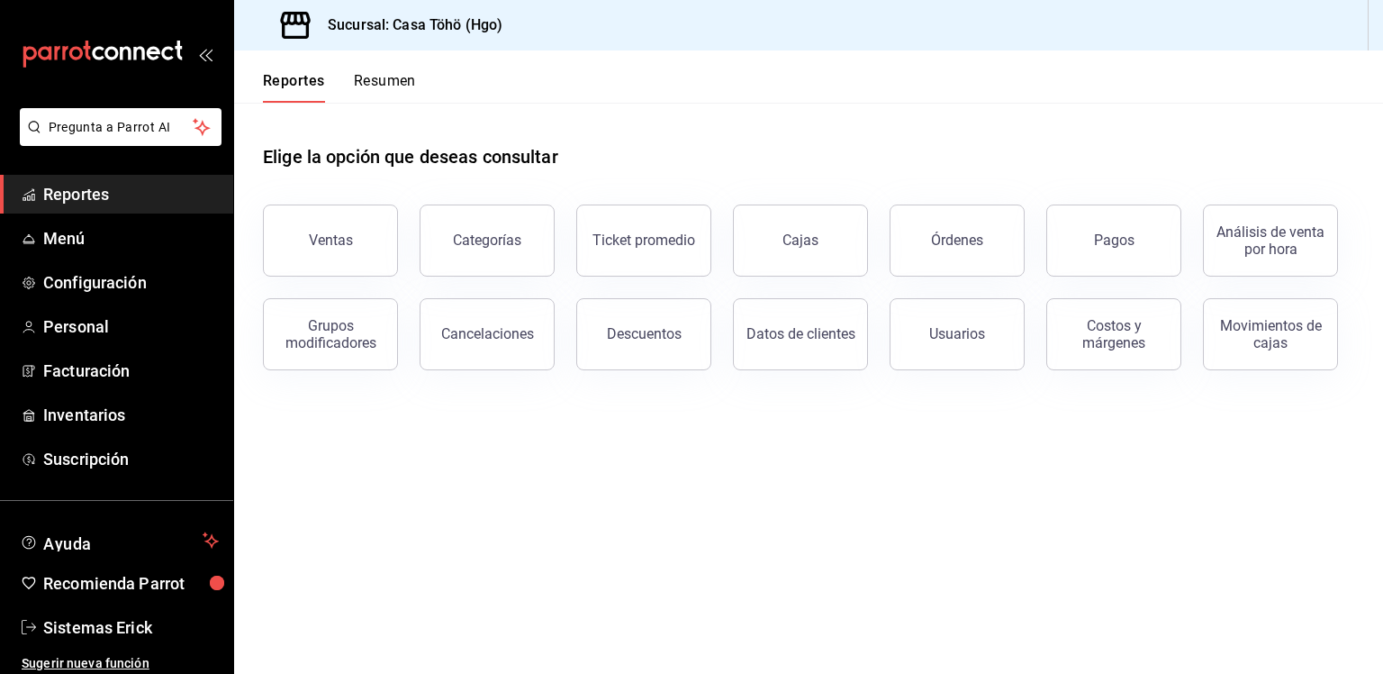
click at [378, 149] on h1 "Elige la opción que deseas consultar" at bounding box center [410, 156] width 295 height 27
click at [380, 95] on button "Resumen" at bounding box center [385, 87] width 62 height 31
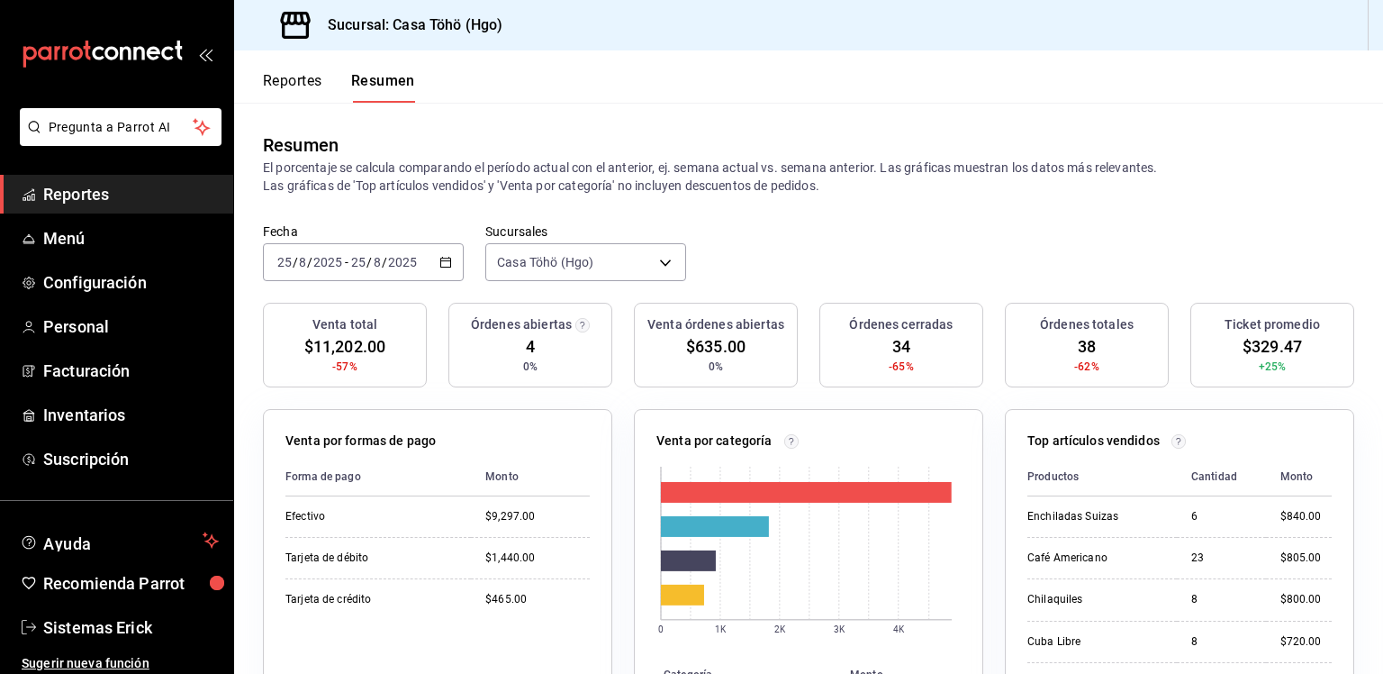
click at [292, 94] on button "Reportes" at bounding box center [292, 87] width 59 height 31
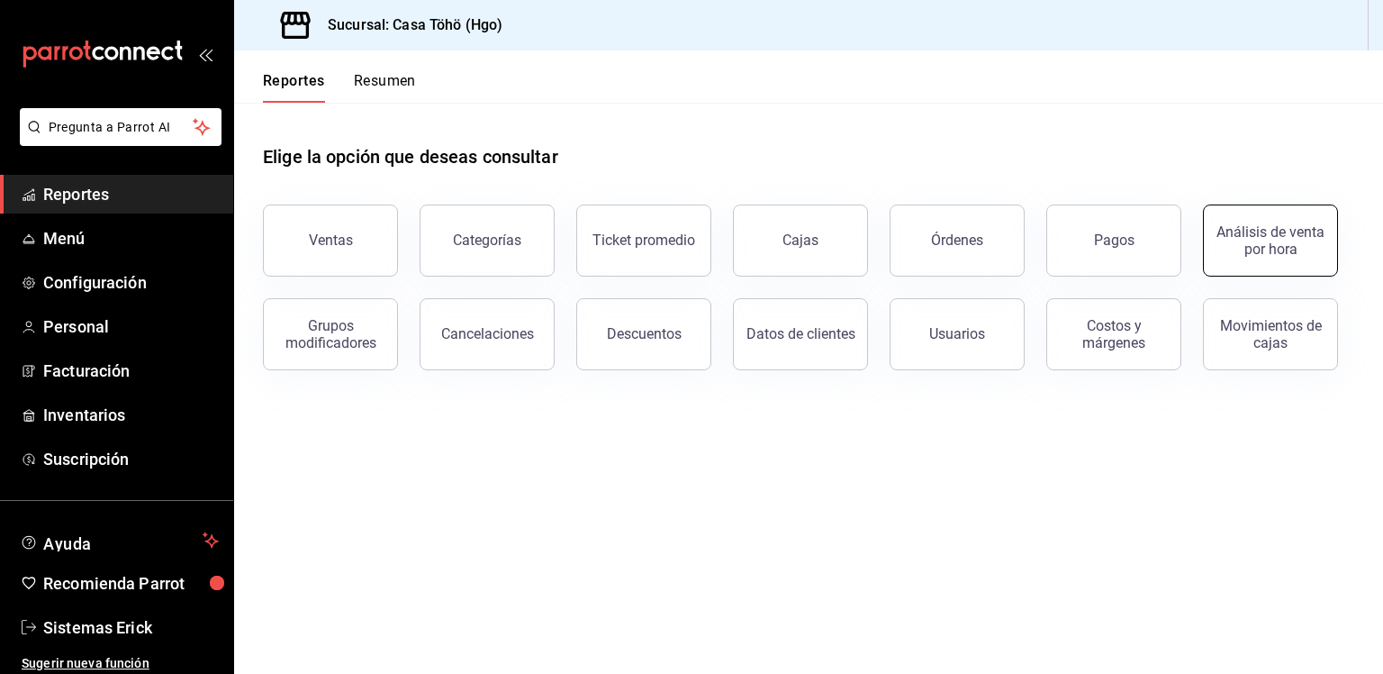
click at [1264, 241] on div "Análisis de venta por hora" at bounding box center [1271, 240] width 112 height 34
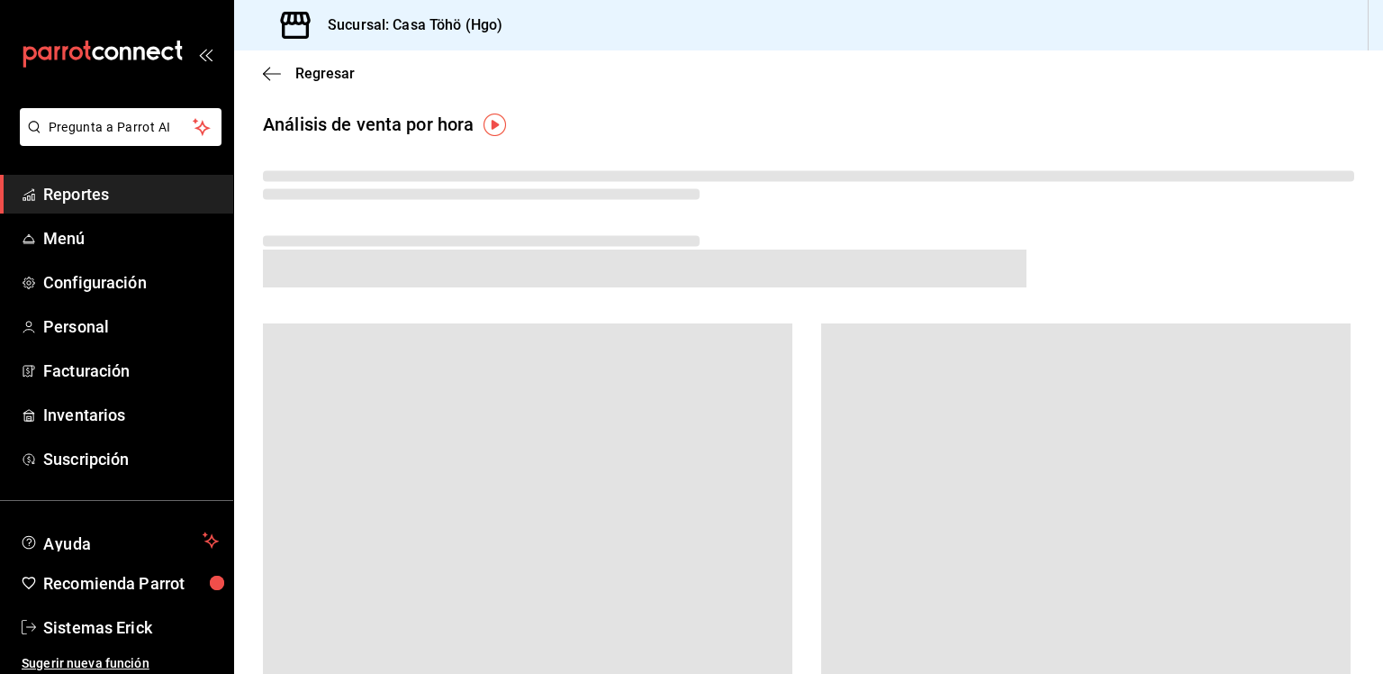
click at [752, 254] on span at bounding box center [645, 268] width 764 height 38
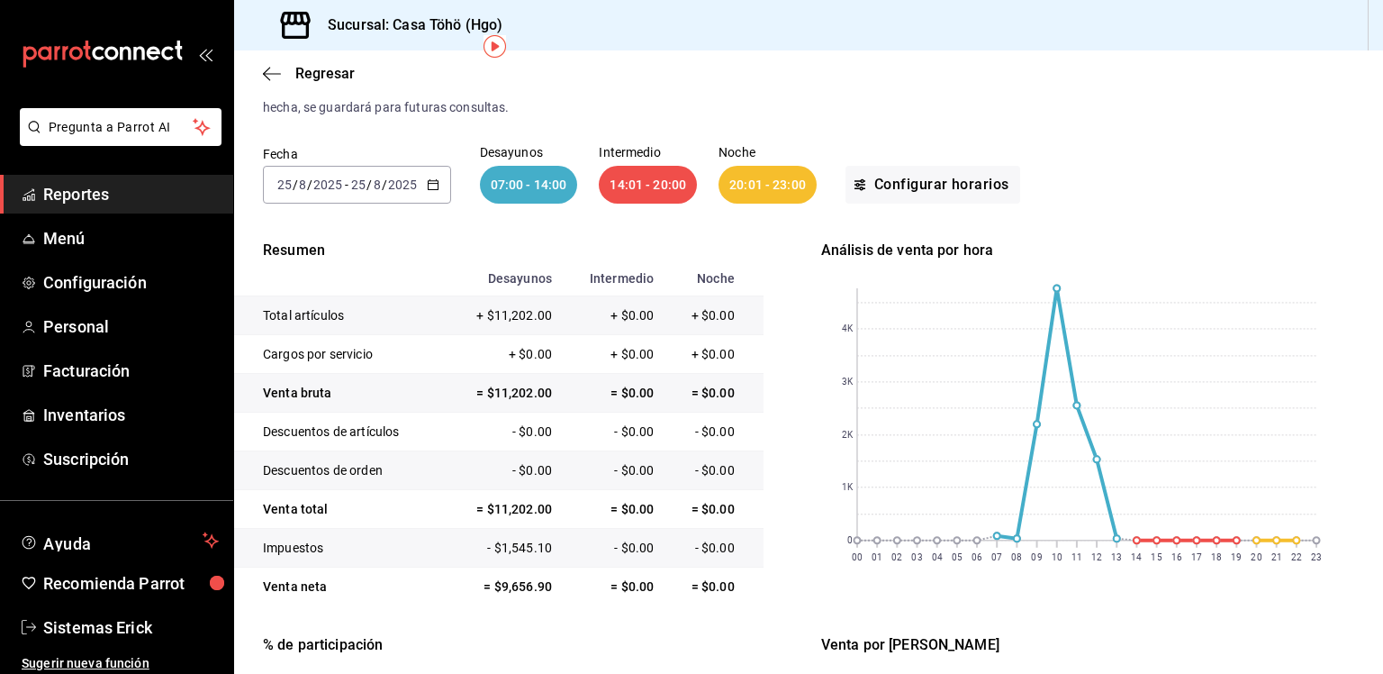
scroll to position [81, 0]
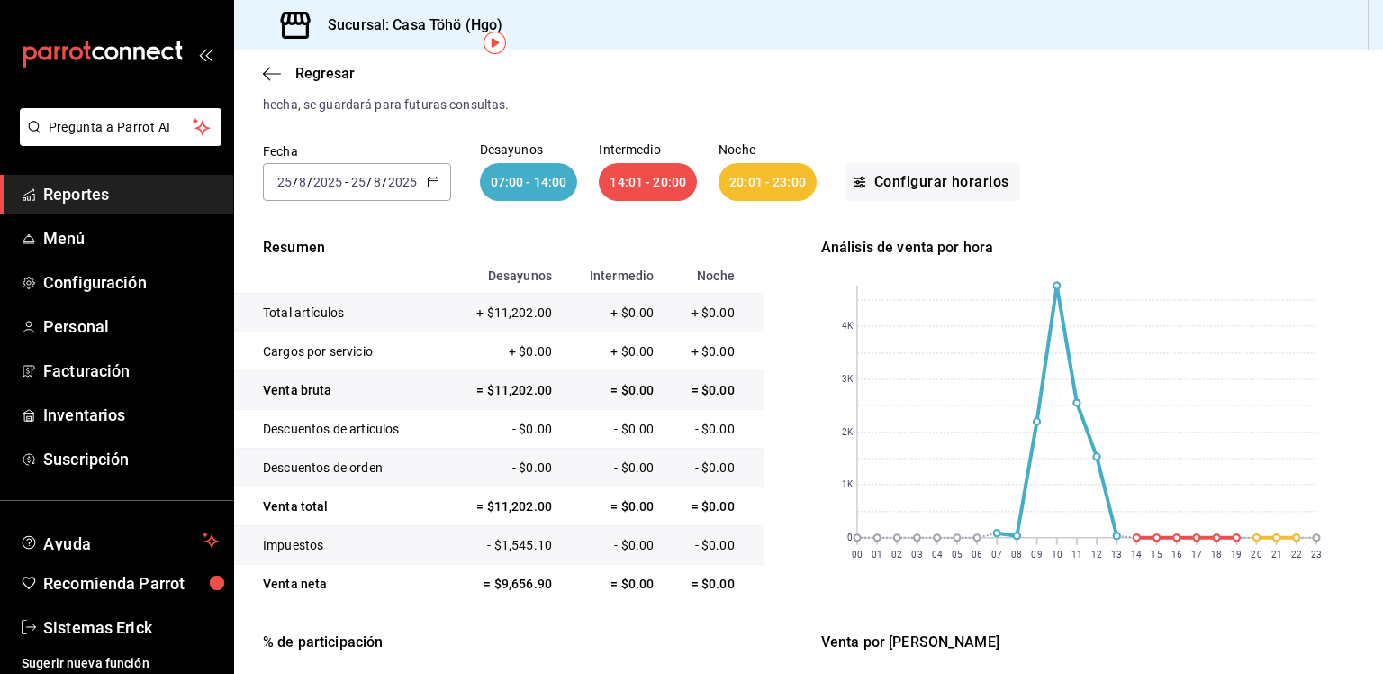
click at [429, 185] on icon "button" at bounding box center [433, 182] width 13 height 13
click at [431, 186] on icon "button" at bounding box center [433, 182] width 13 height 13
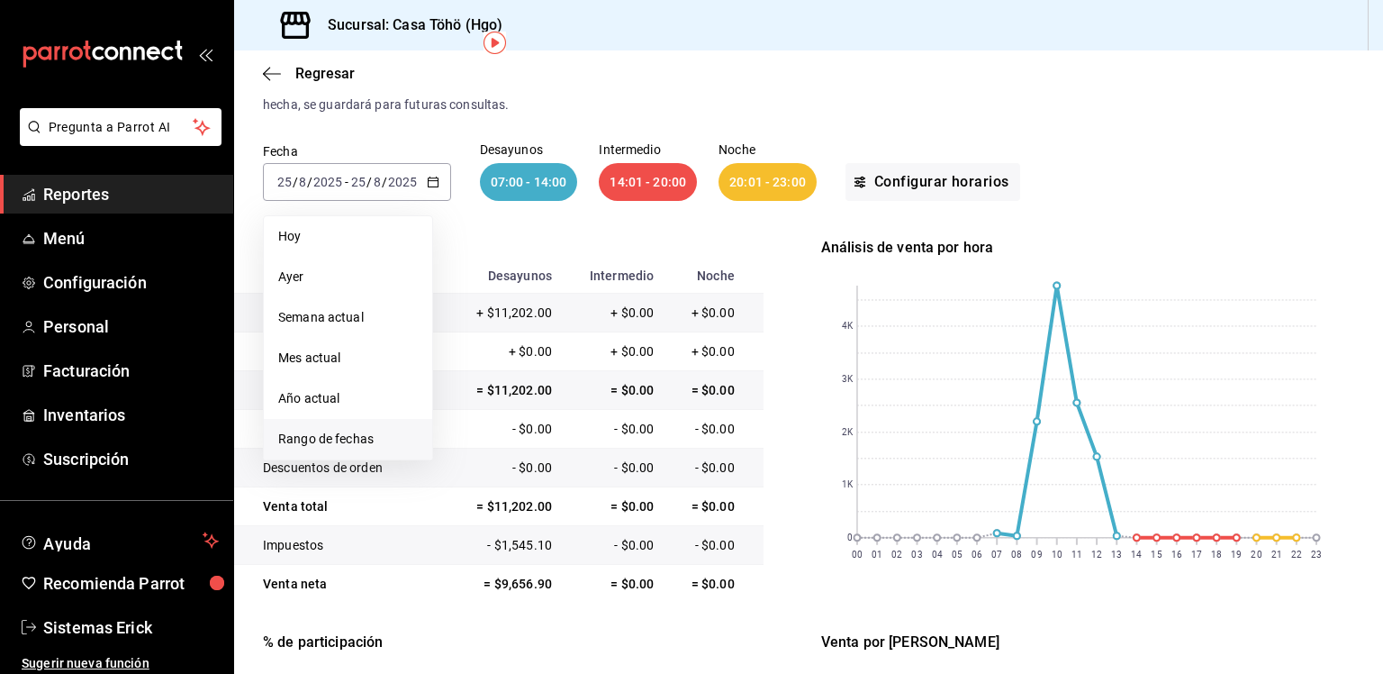
click at [344, 430] on span "Rango de fechas" at bounding box center [348, 439] width 140 height 19
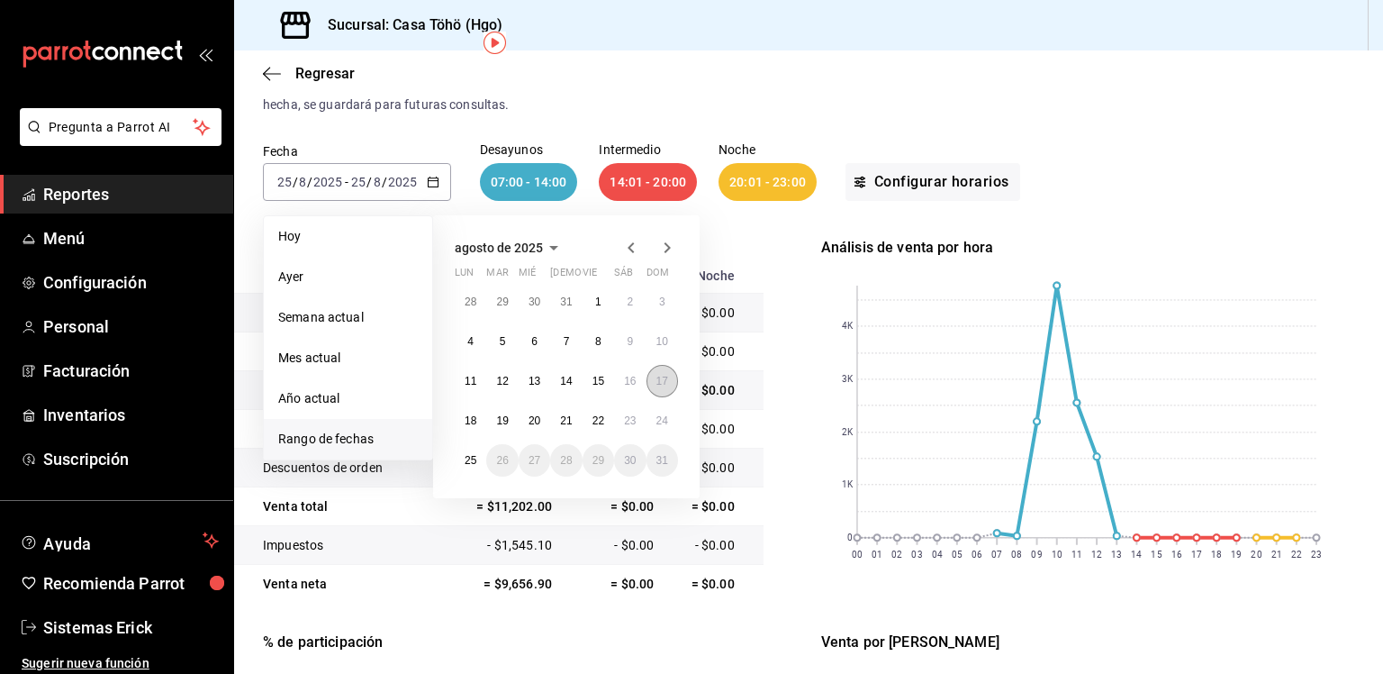
click at [673, 376] on button "17" at bounding box center [663, 381] width 32 height 32
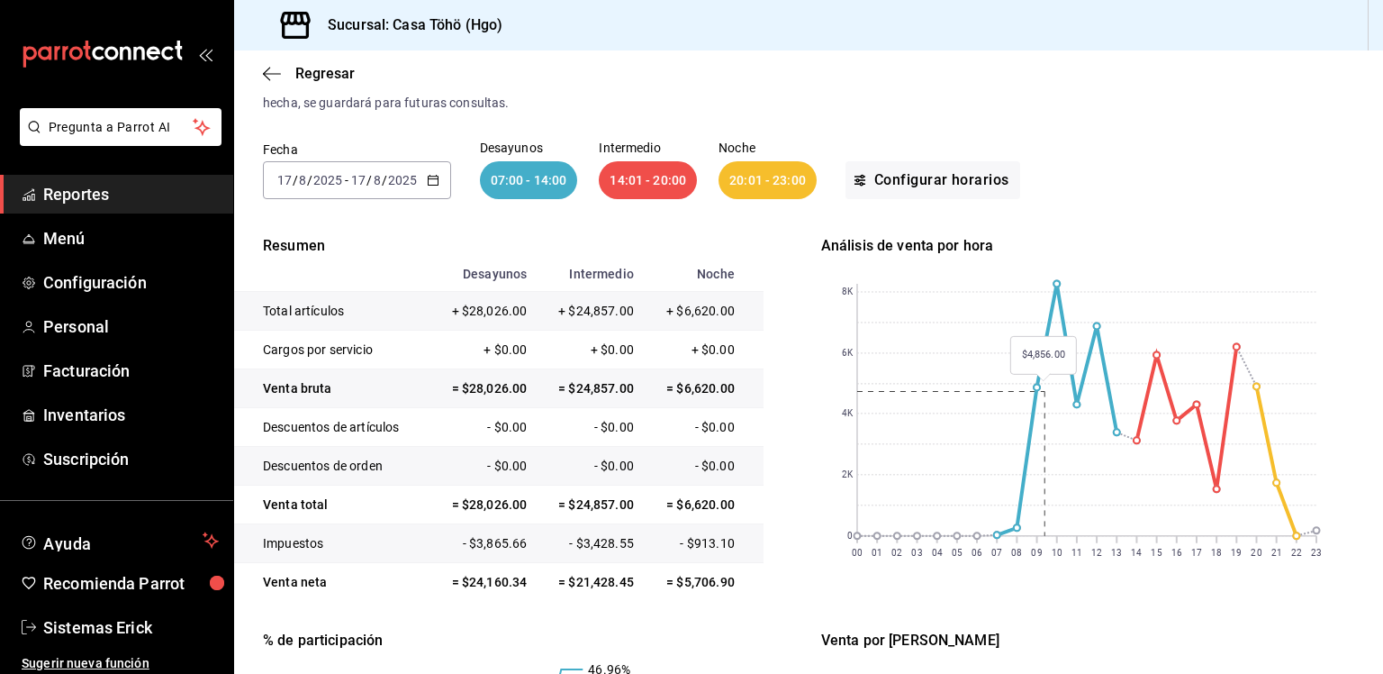
scroll to position [76, 0]
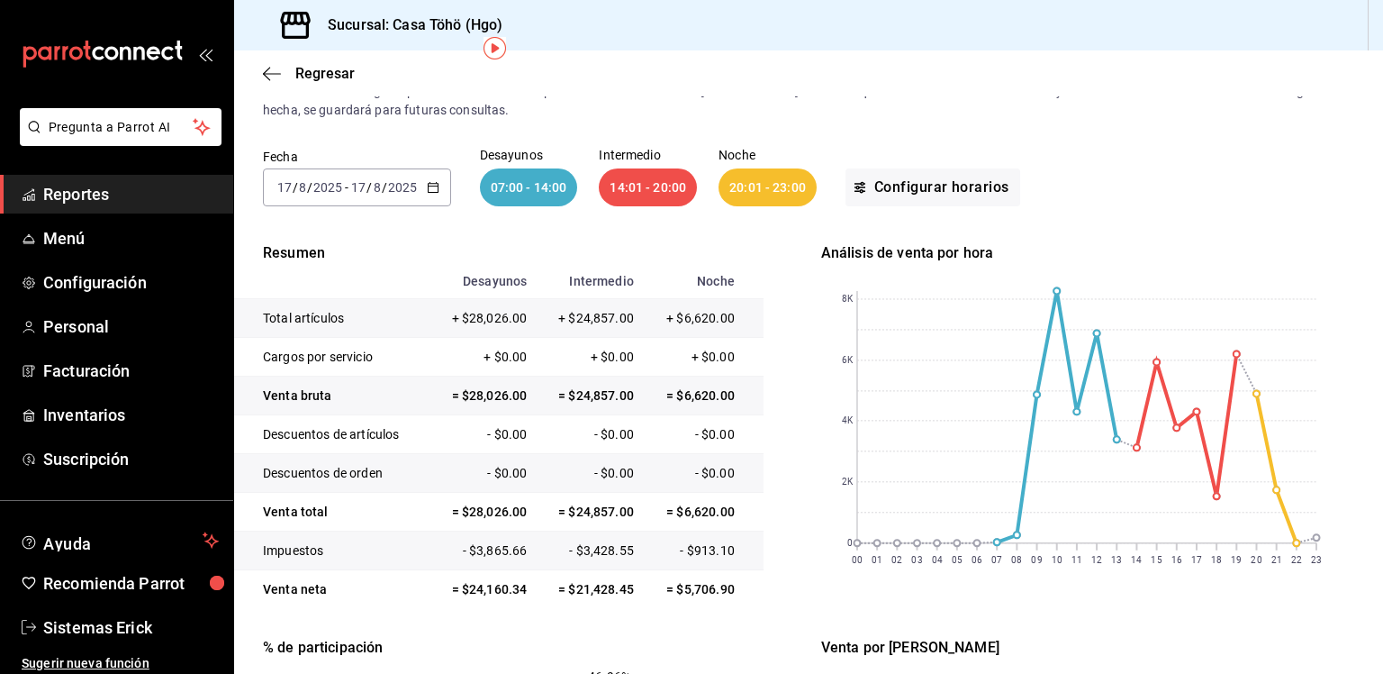
click at [418, 179] on div "2025-08-17 17 / 8 / 2025 - 2025-08-17 17 / 8 / 2025" at bounding box center [357, 187] width 188 height 38
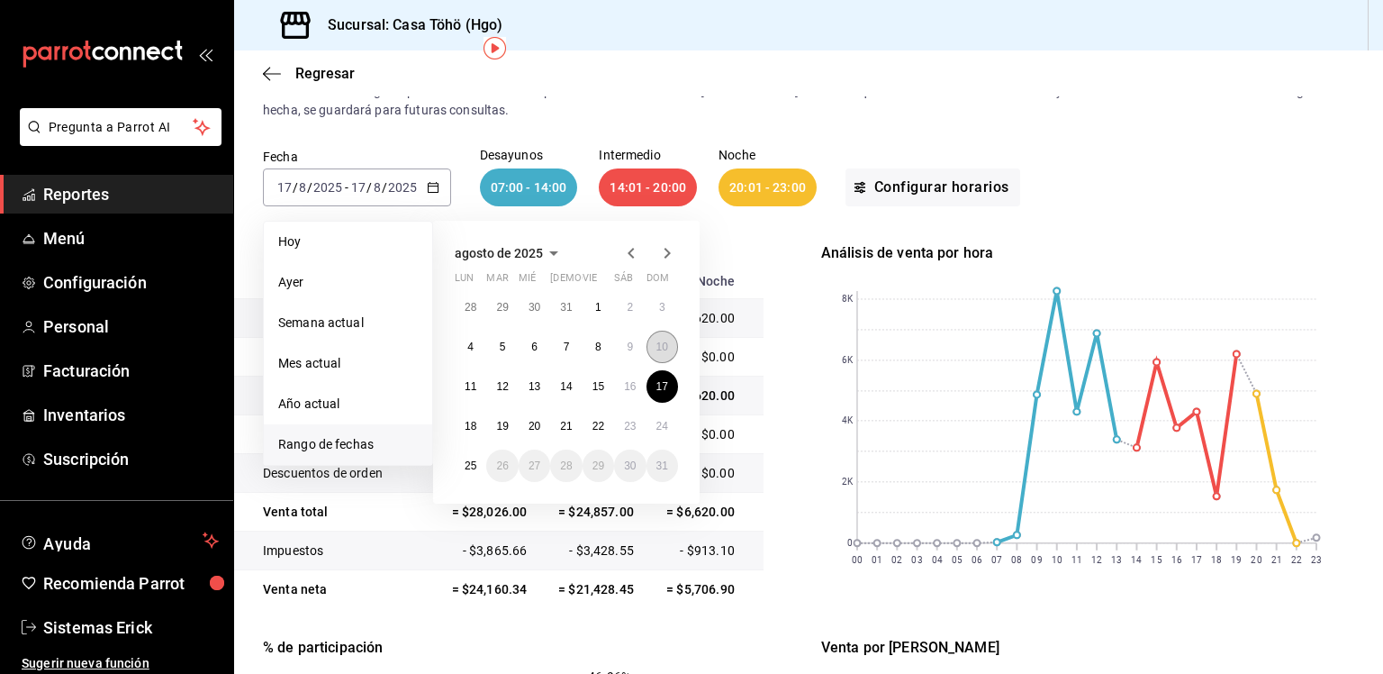
click at [659, 346] on abbr "10" at bounding box center [663, 346] width 12 height 13
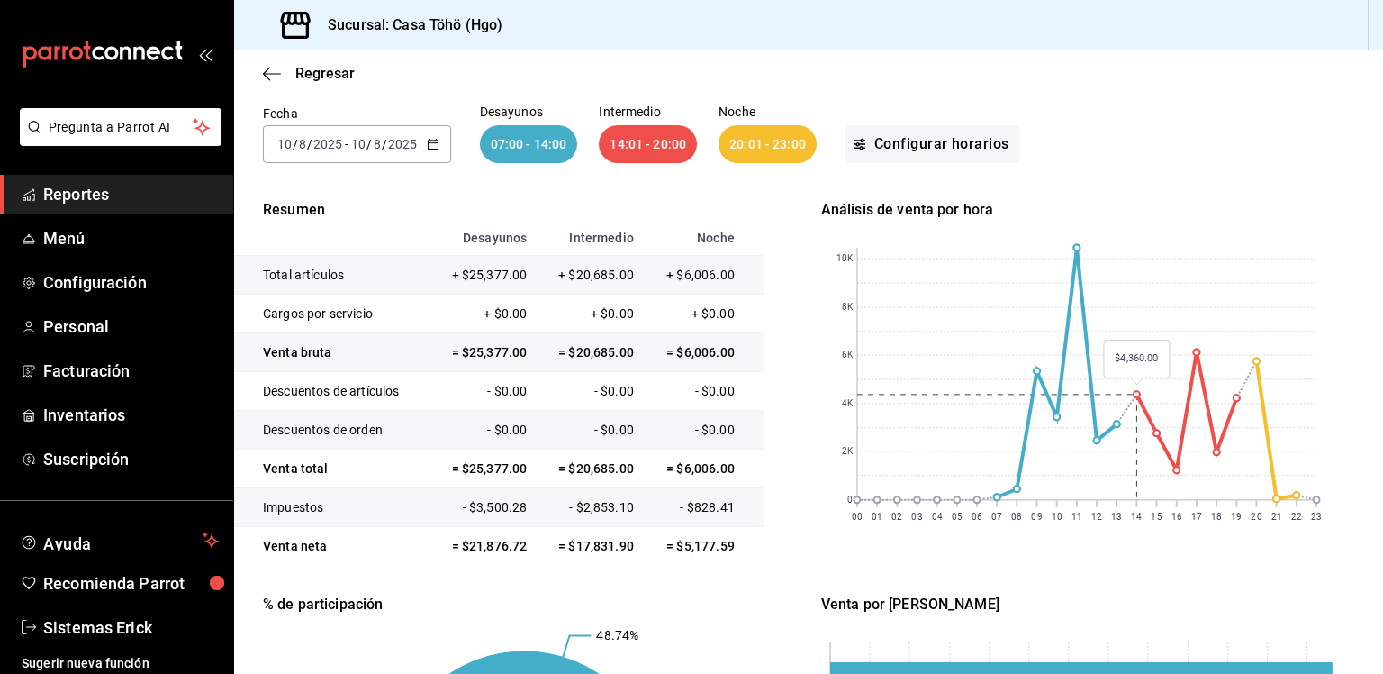
scroll to position [119, 0]
click at [443, 149] on div "2025-08-10 10 / 8 / 2025 - 2025-08-10 10 / 8 / 2025" at bounding box center [357, 144] width 188 height 38
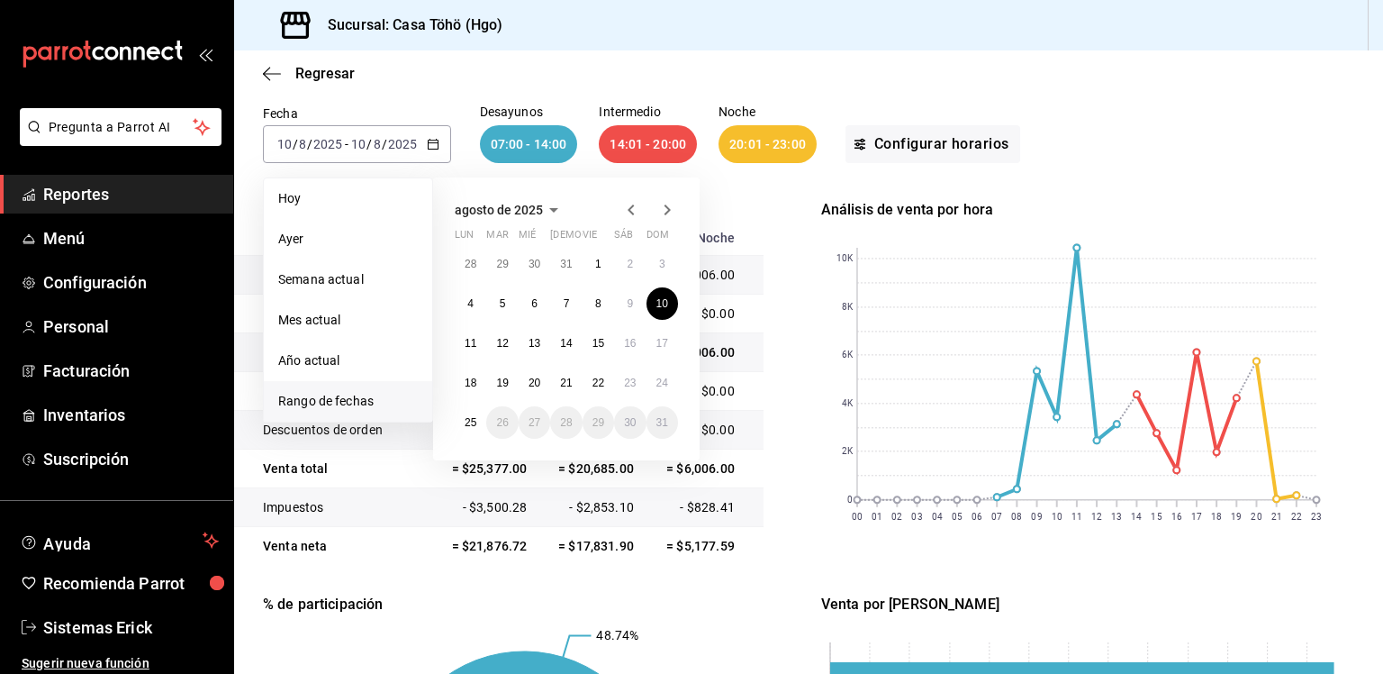
click at [648, 249] on div "28 29 30 31 1 2 3 4 5 6 7 8 9 10 11 12 13 14 15 16 17 18 19 20 21 22 23 24 25 2…" at bounding box center [566, 343] width 223 height 191
click at [657, 250] on button "3" at bounding box center [663, 264] width 32 height 32
click at [657, 263] on button "3" at bounding box center [663, 264] width 32 height 32
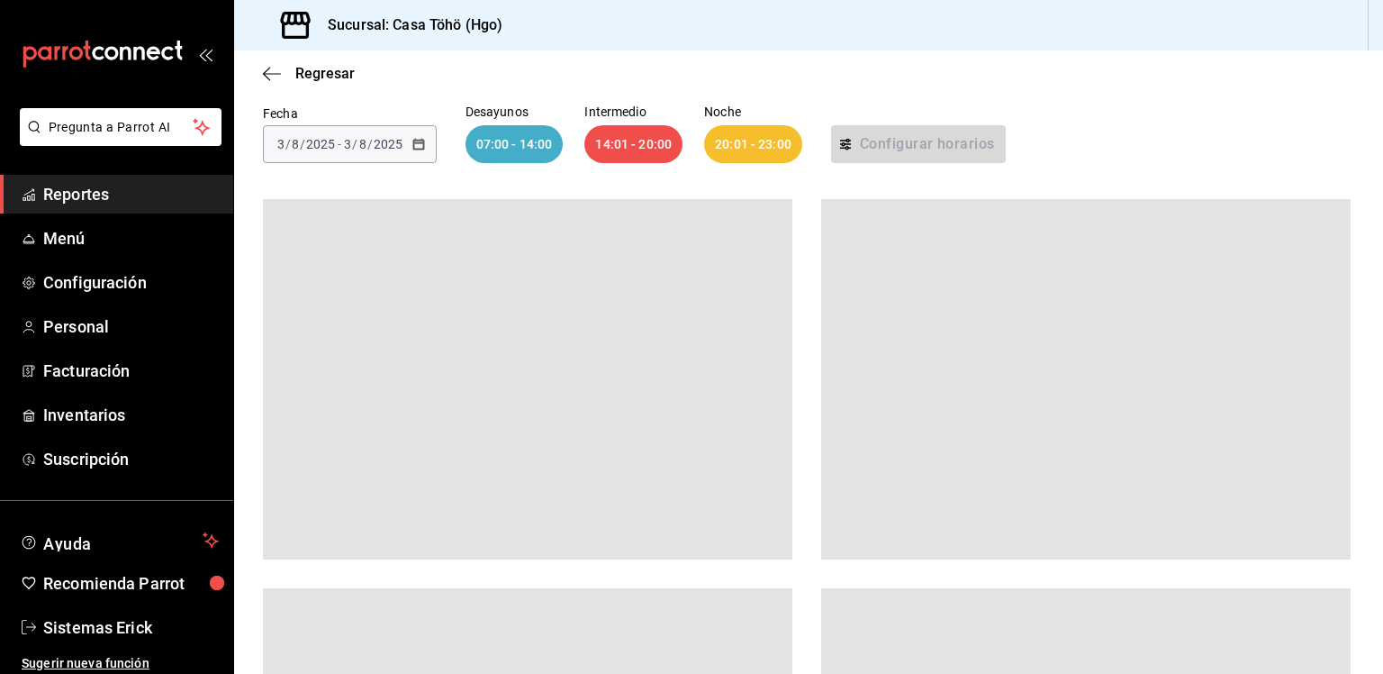
click at [657, 263] on div at bounding box center [528, 379] width 530 height 360
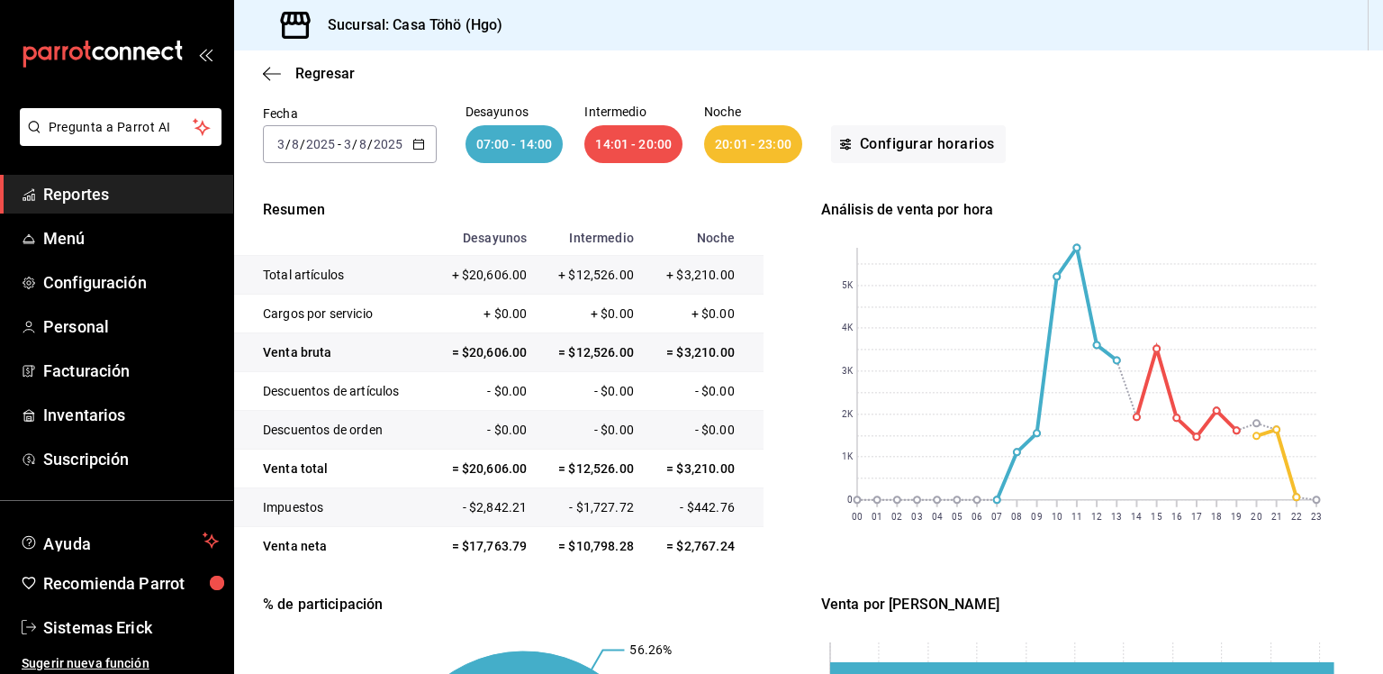
click at [430, 142] on div "2025-08-03 3 / 8 / 2025 - 2025-08-03 3 / 8 / 2025" at bounding box center [350, 144] width 174 height 38
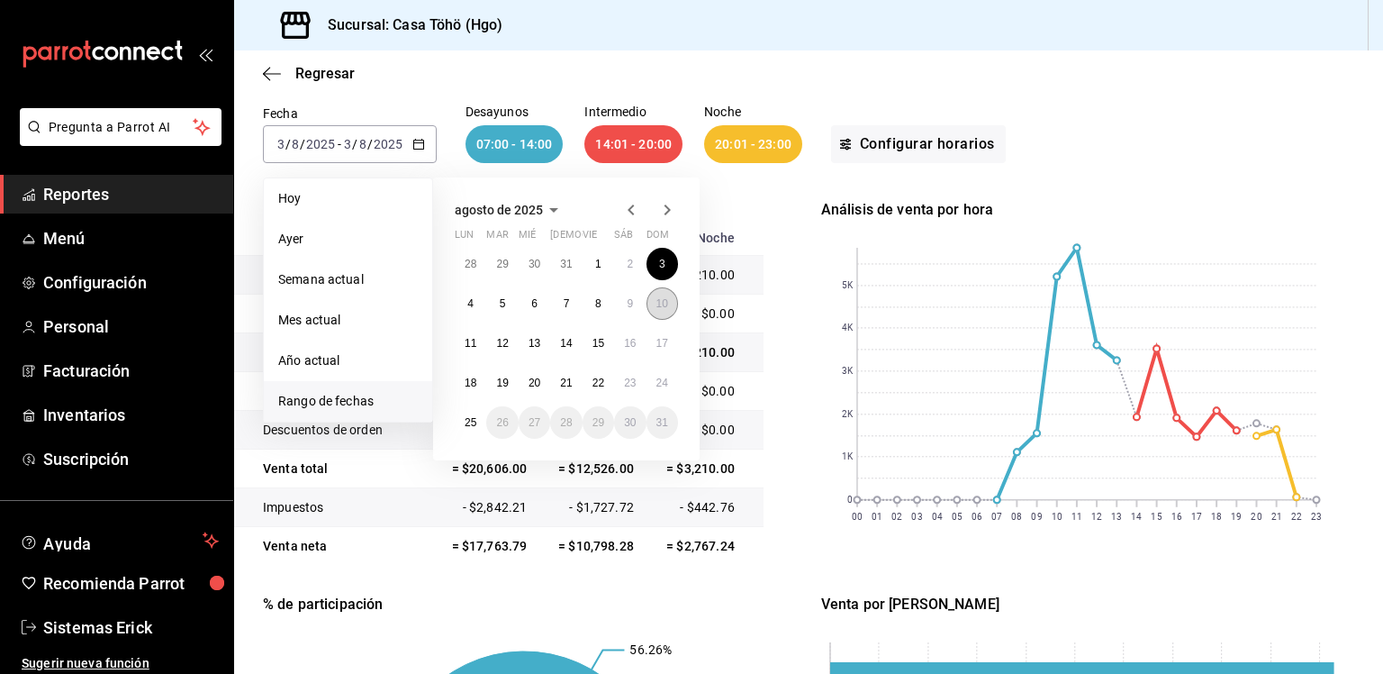
click at [655, 314] on button "10" at bounding box center [663, 303] width 32 height 32
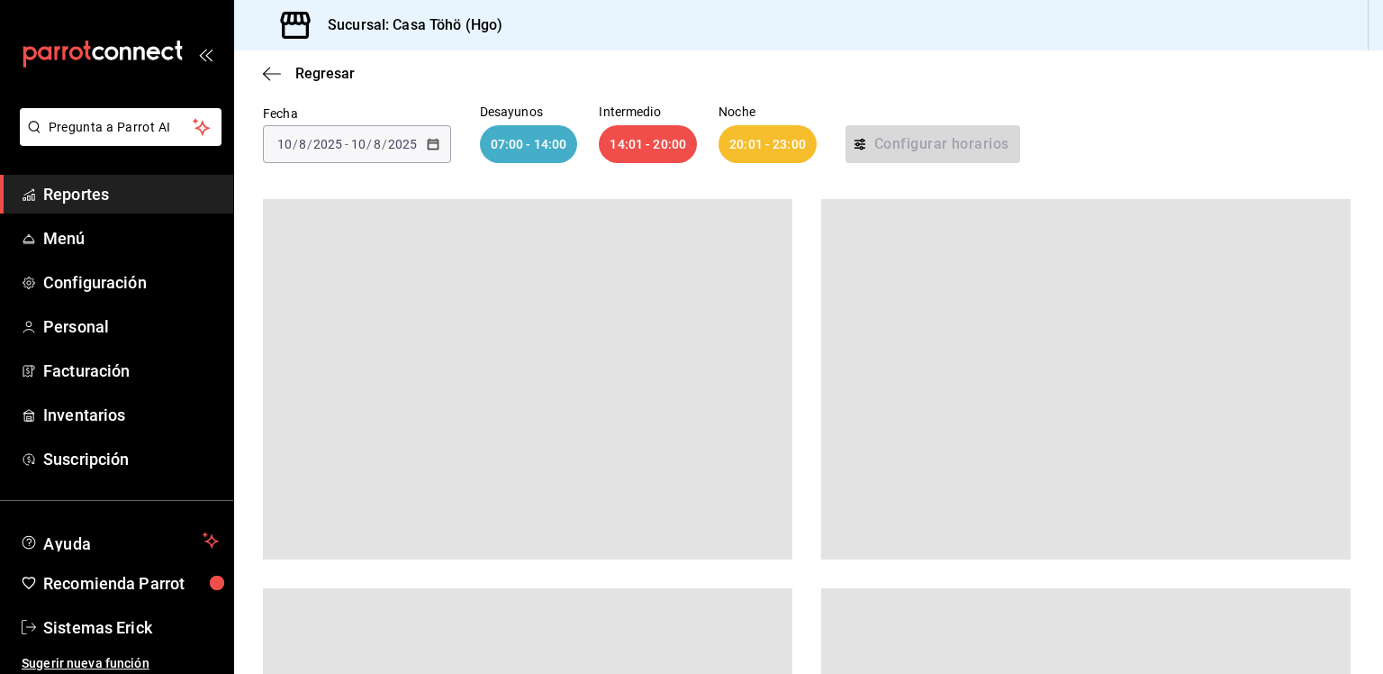
click at [655, 314] on div at bounding box center [528, 379] width 530 height 360
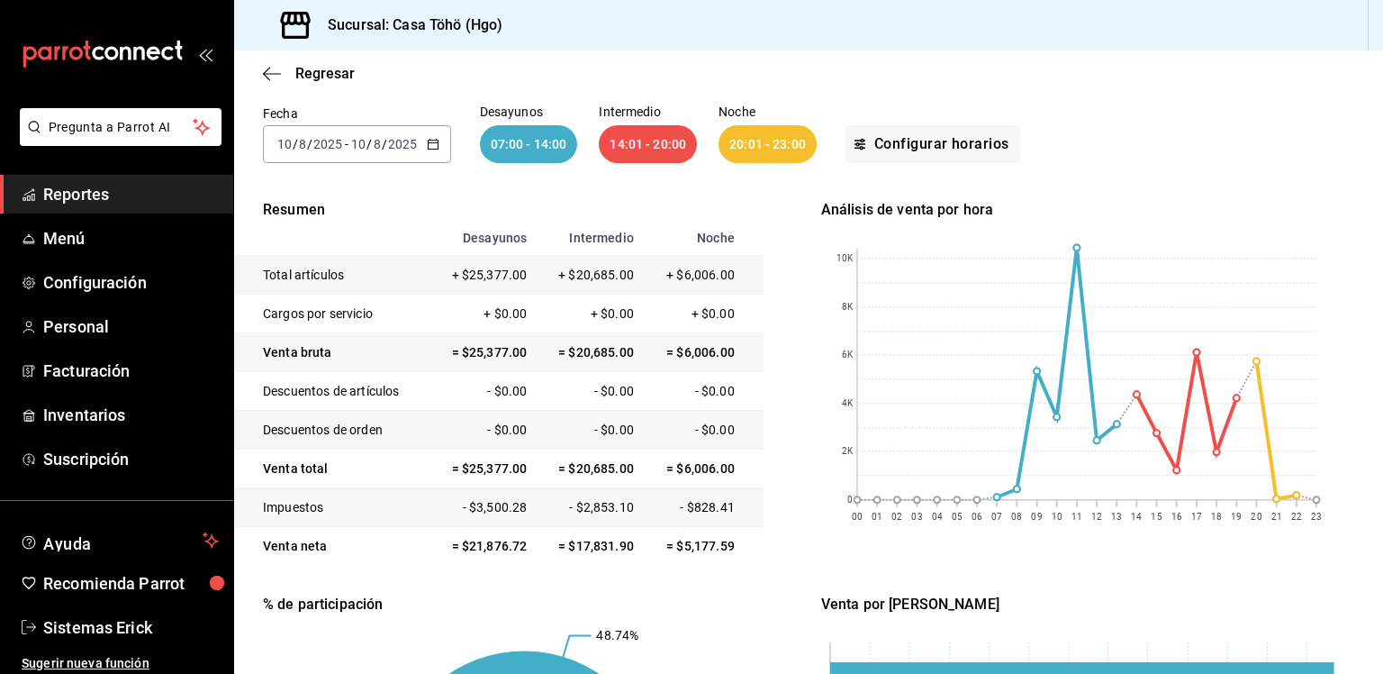
click at [434, 152] on div "2025-08-10 10 / 8 / 2025 - 2025-08-10 10 / 8 / 2025" at bounding box center [357, 144] width 188 height 38
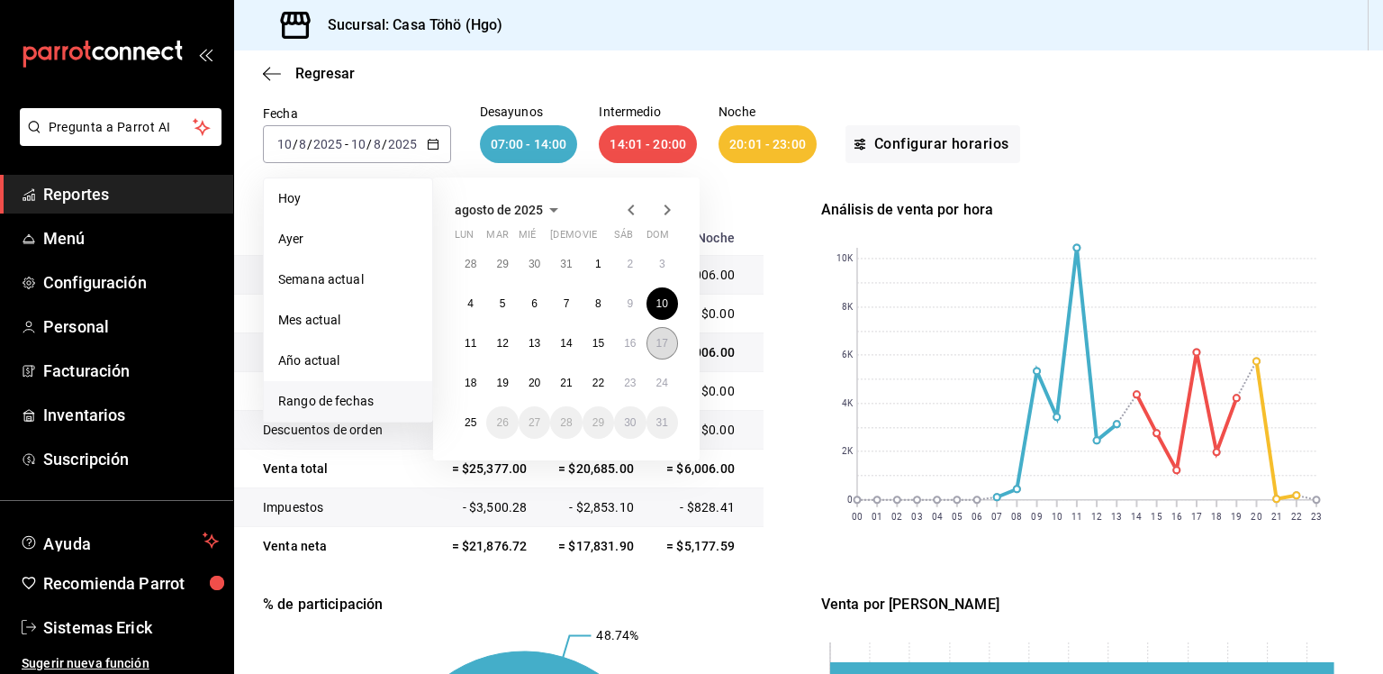
click at [649, 345] on button "17" at bounding box center [663, 343] width 32 height 32
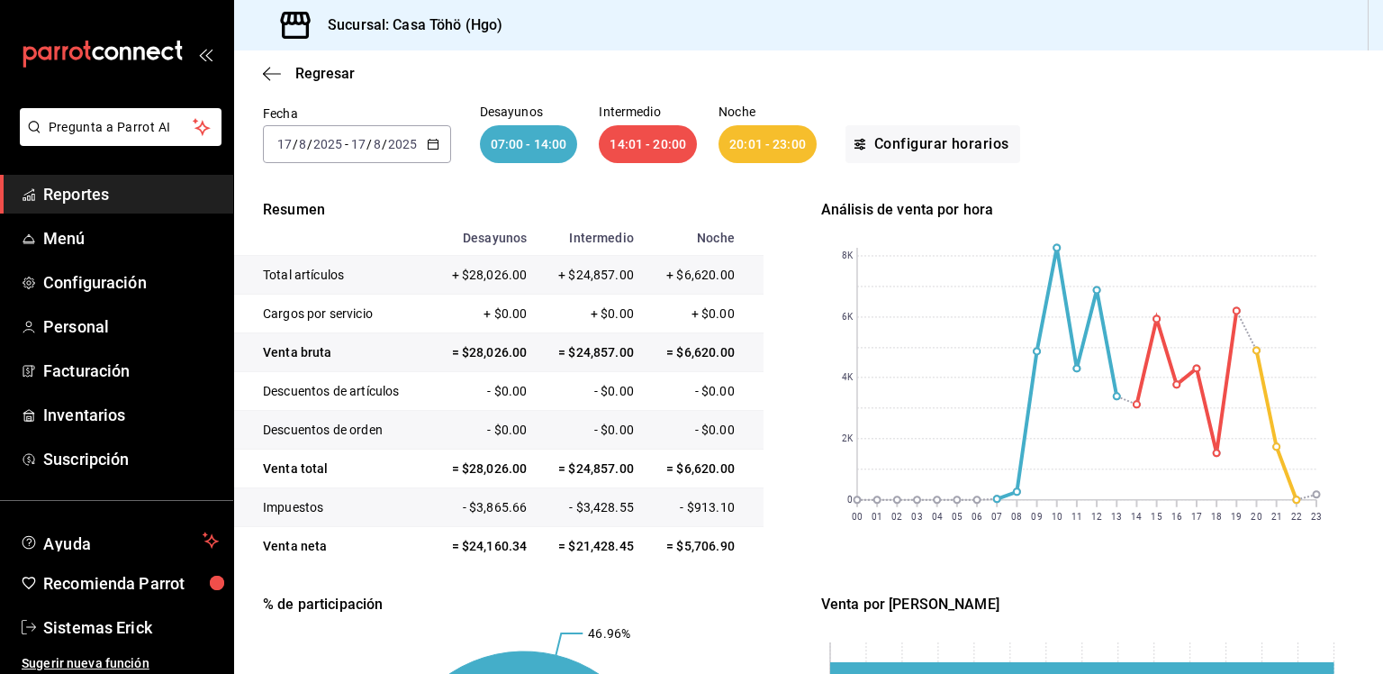
click at [428, 147] on \(Stroke\) "button" at bounding box center [433, 145] width 11 height 10
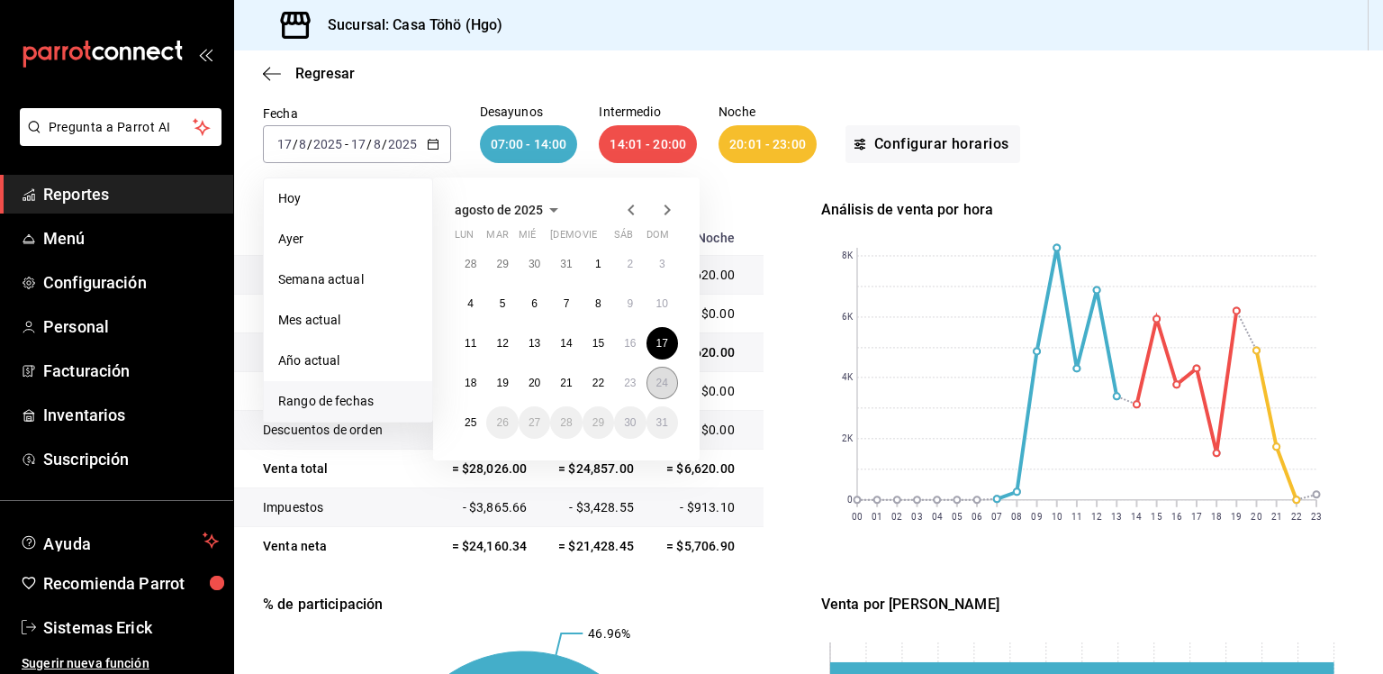
click at [648, 372] on button "24" at bounding box center [663, 383] width 32 height 32
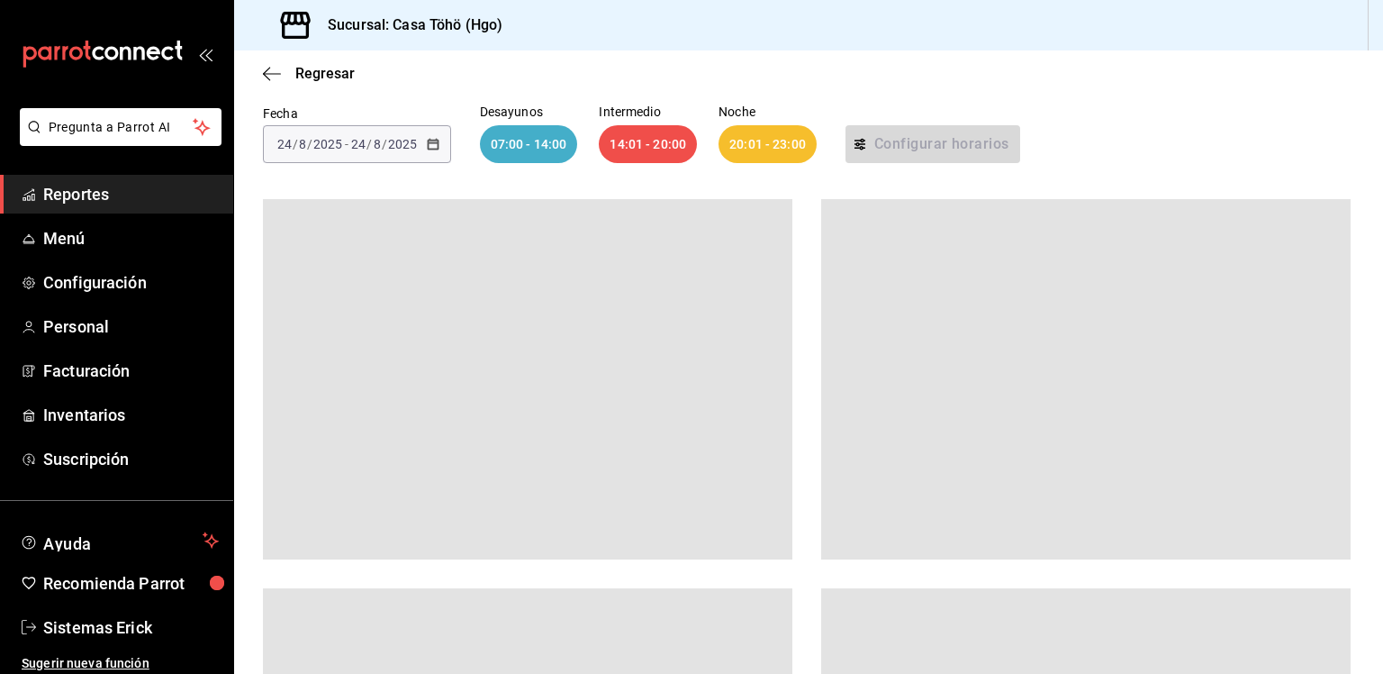
click at [648, 372] on div at bounding box center [528, 379] width 530 height 360
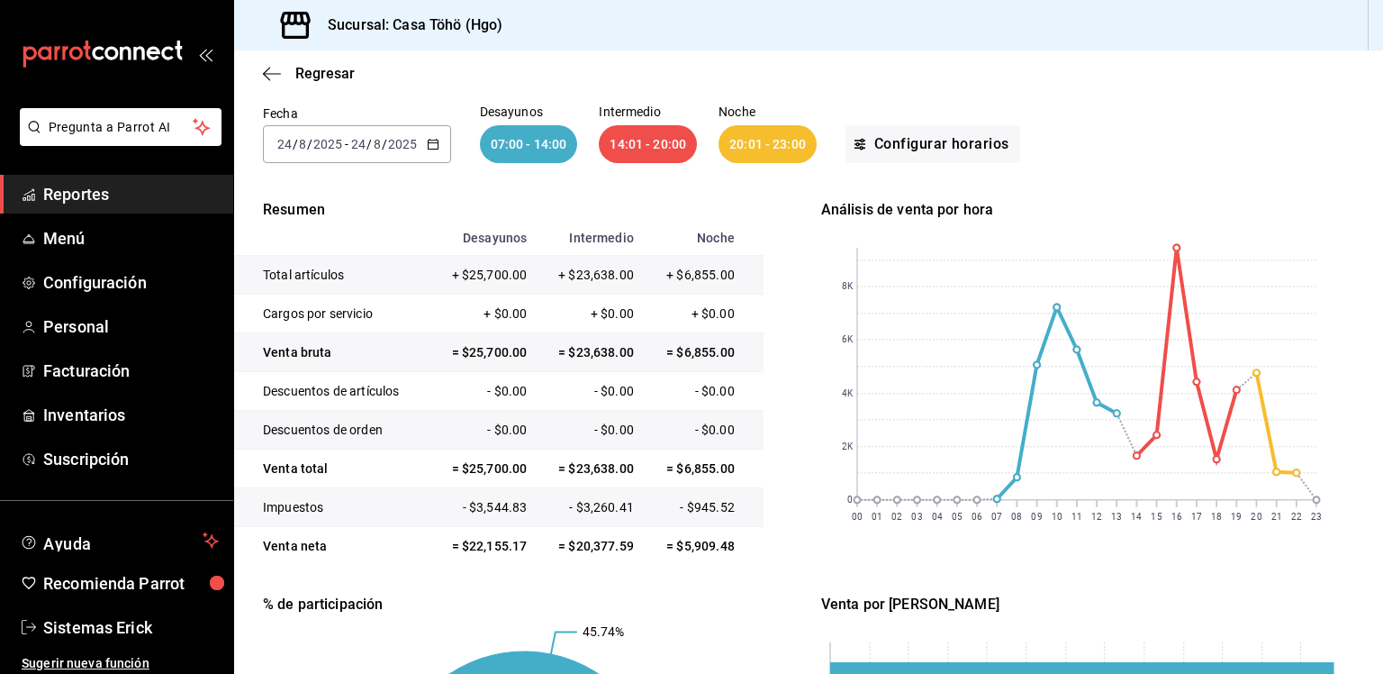
click at [440, 143] on div "2025-08-24 24 / 8 / 2025 - 2025-08-24 24 / 8 / 2025" at bounding box center [357, 144] width 188 height 38
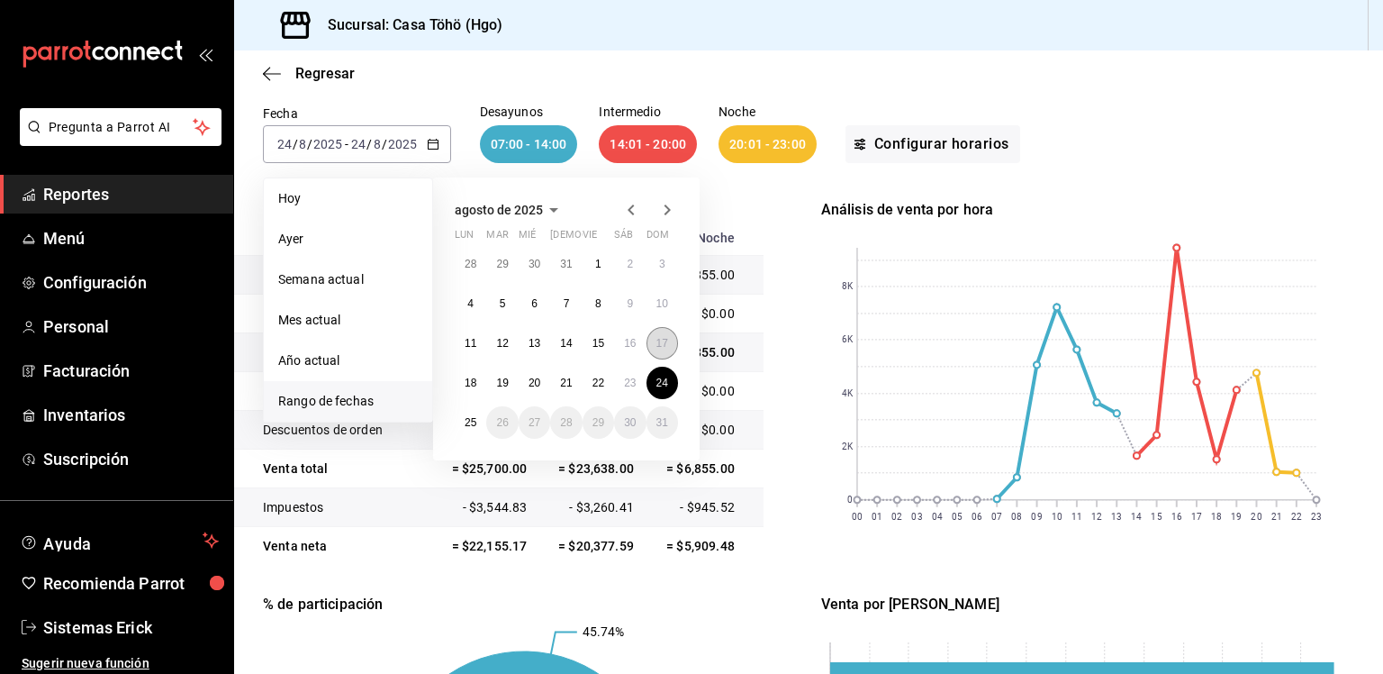
click at [668, 334] on button "17" at bounding box center [663, 343] width 32 height 32
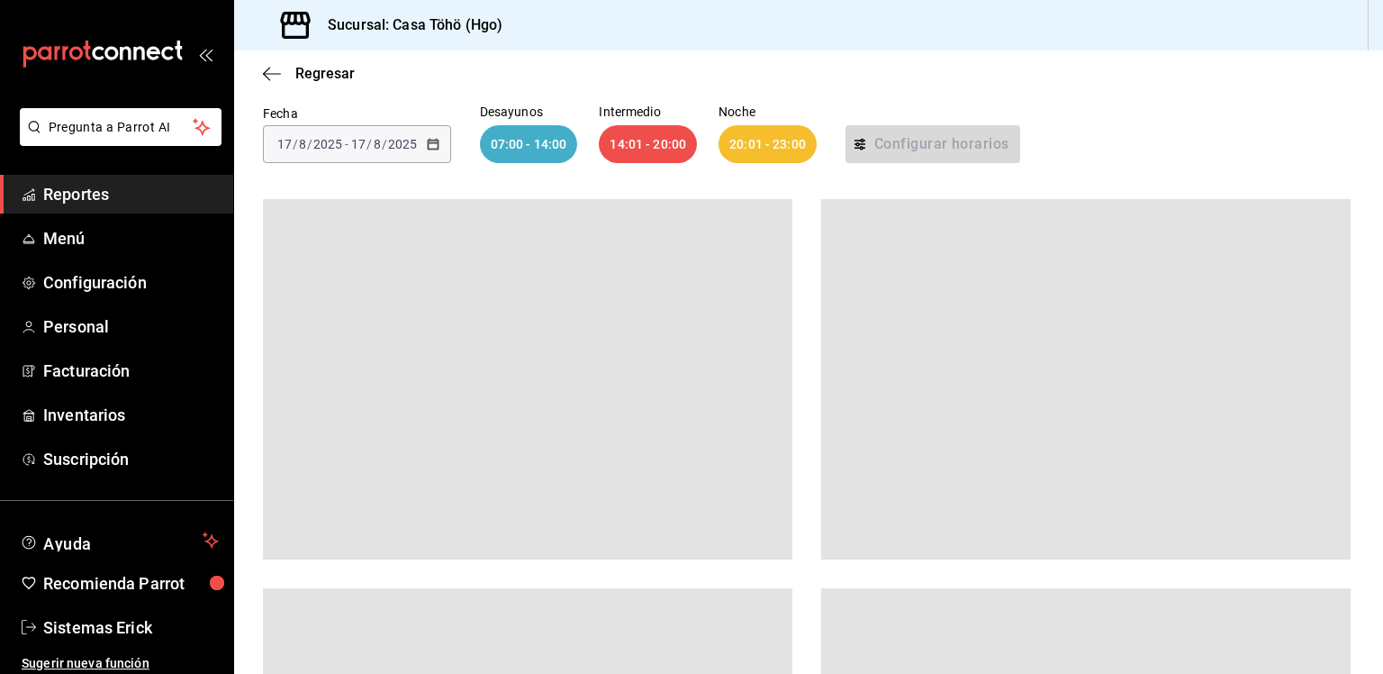
click at [668, 334] on div at bounding box center [528, 379] width 530 height 360
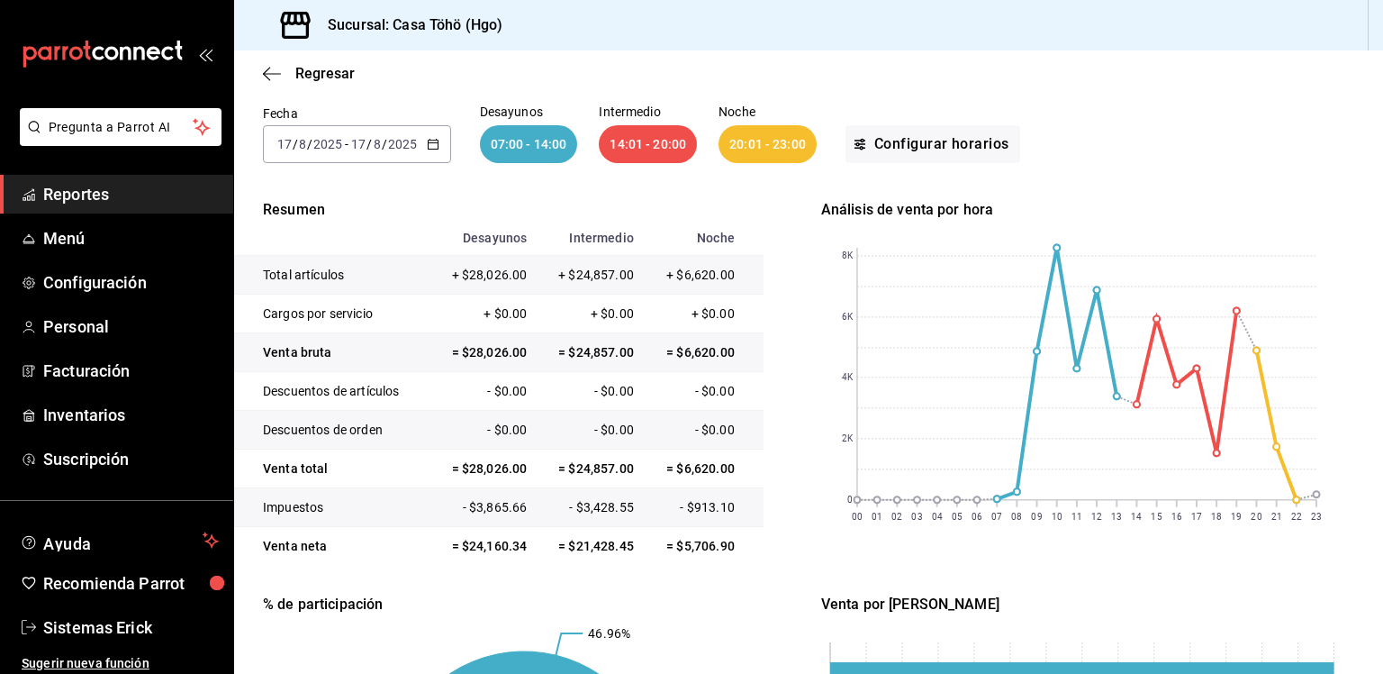
click at [418, 141] on div "2025-08-17 17 / 8 / 2025" at bounding box center [384, 144] width 70 height 14
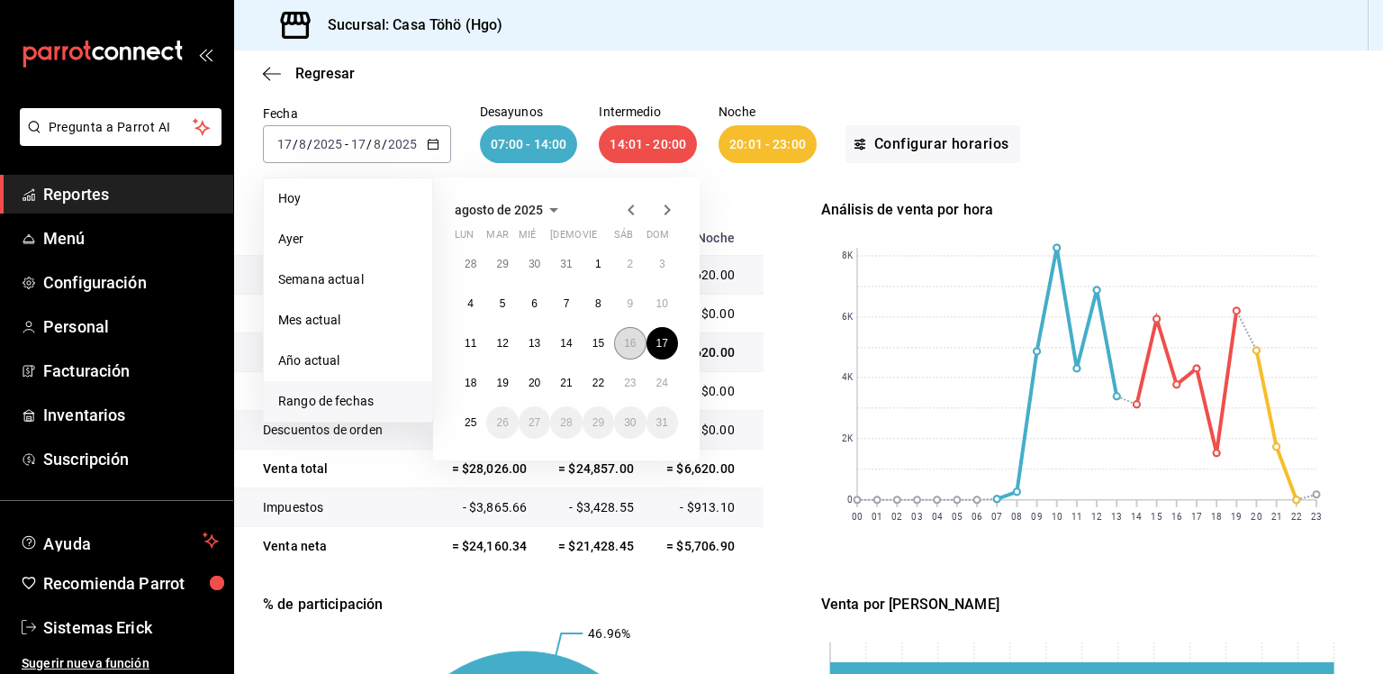
click at [638, 332] on button "16" at bounding box center [630, 343] width 32 height 32
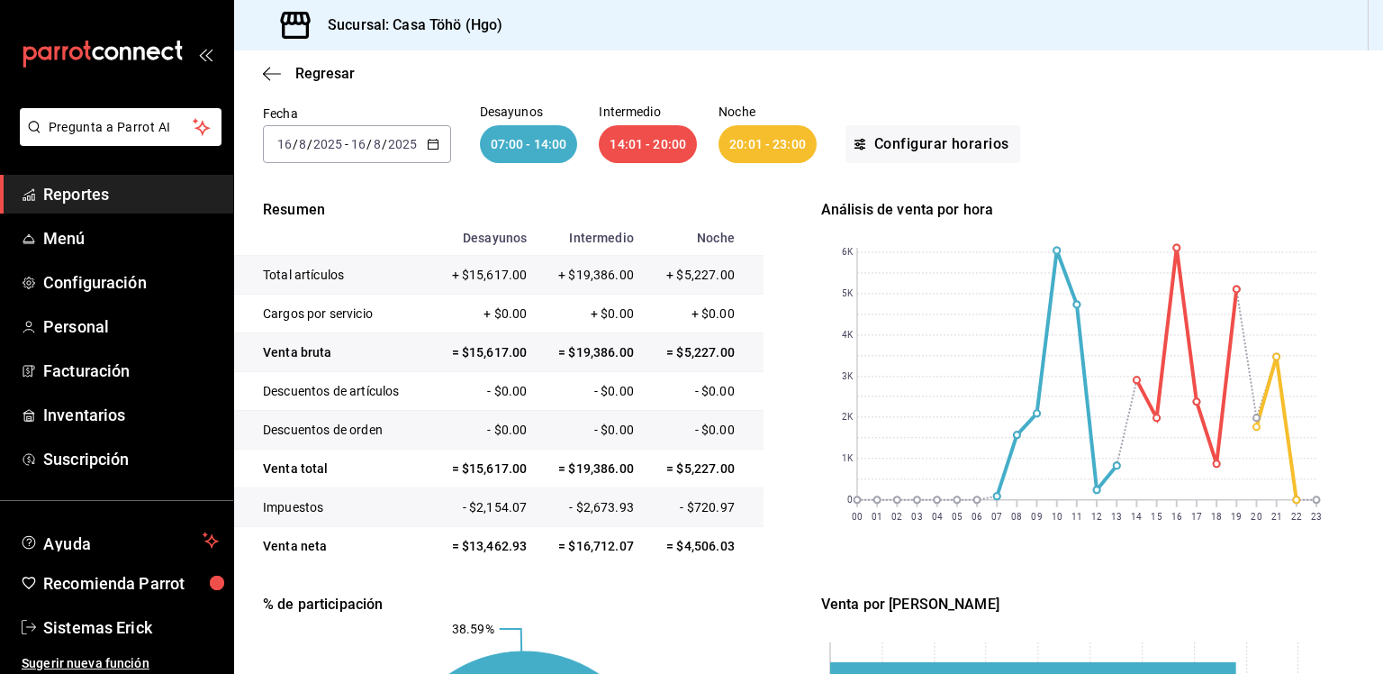
click at [436, 149] on \(Stroke\) "button" at bounding box center [433, 145] width 11 height 10
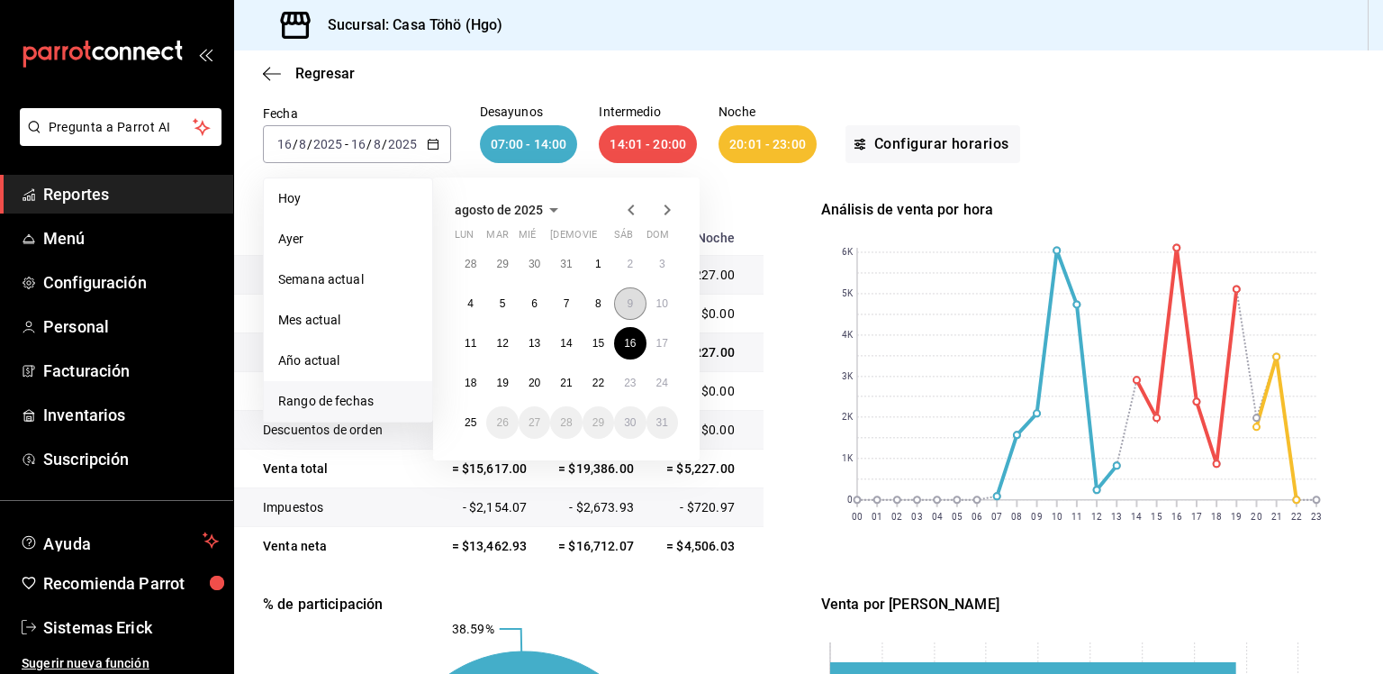
click at [623, 294] on button "9" at bounding box center [630, 303] width 32 height 32
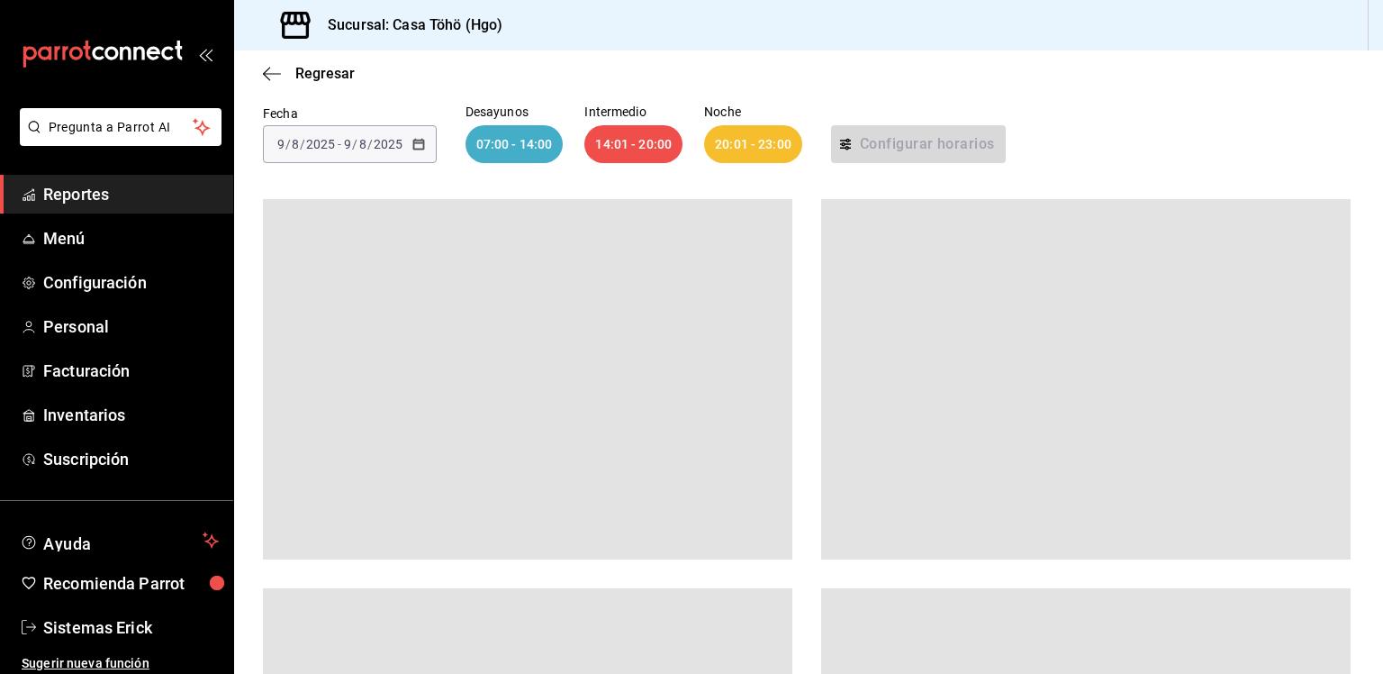
click at [623, 294] on div at bounding box center [528, 379] width 530 height 360
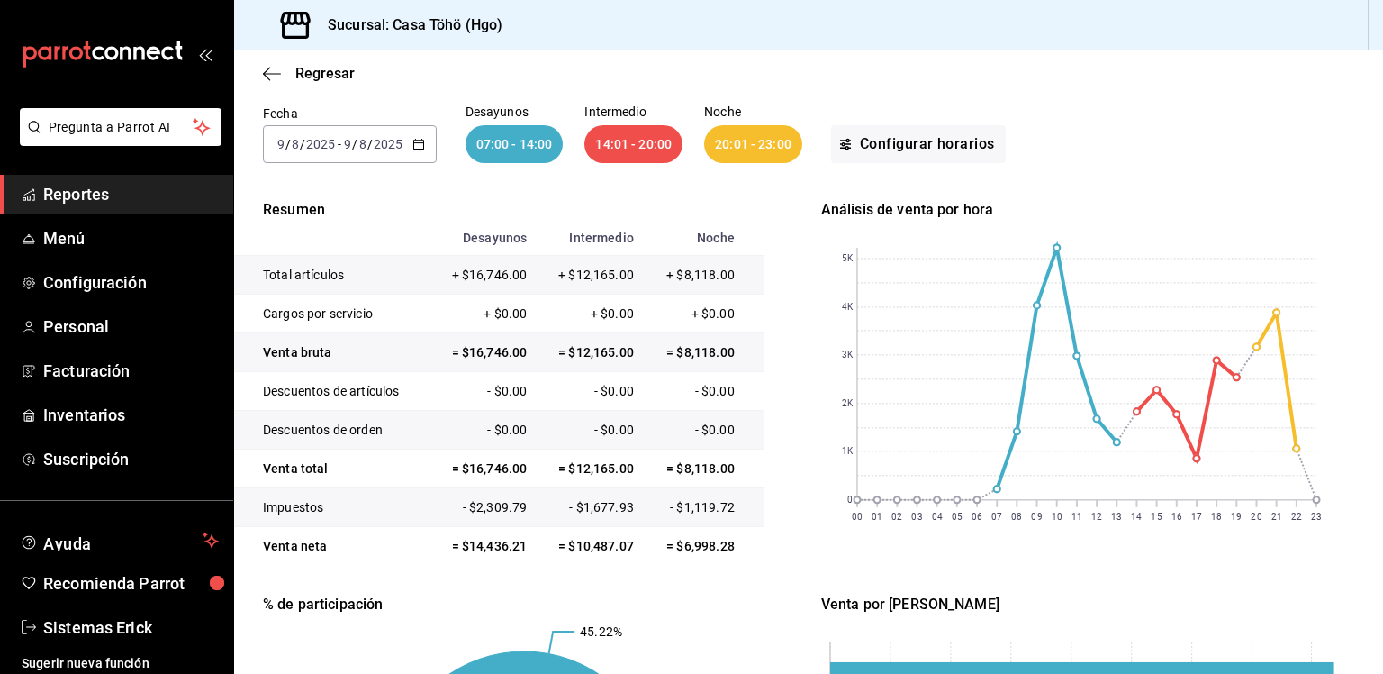
click at [409, 145] on div "2025-08-09 9 / 8 / 2025 - 2025-08-09 9 / 8 / 2025" at bounding box center [350, 144] width 174 height 38
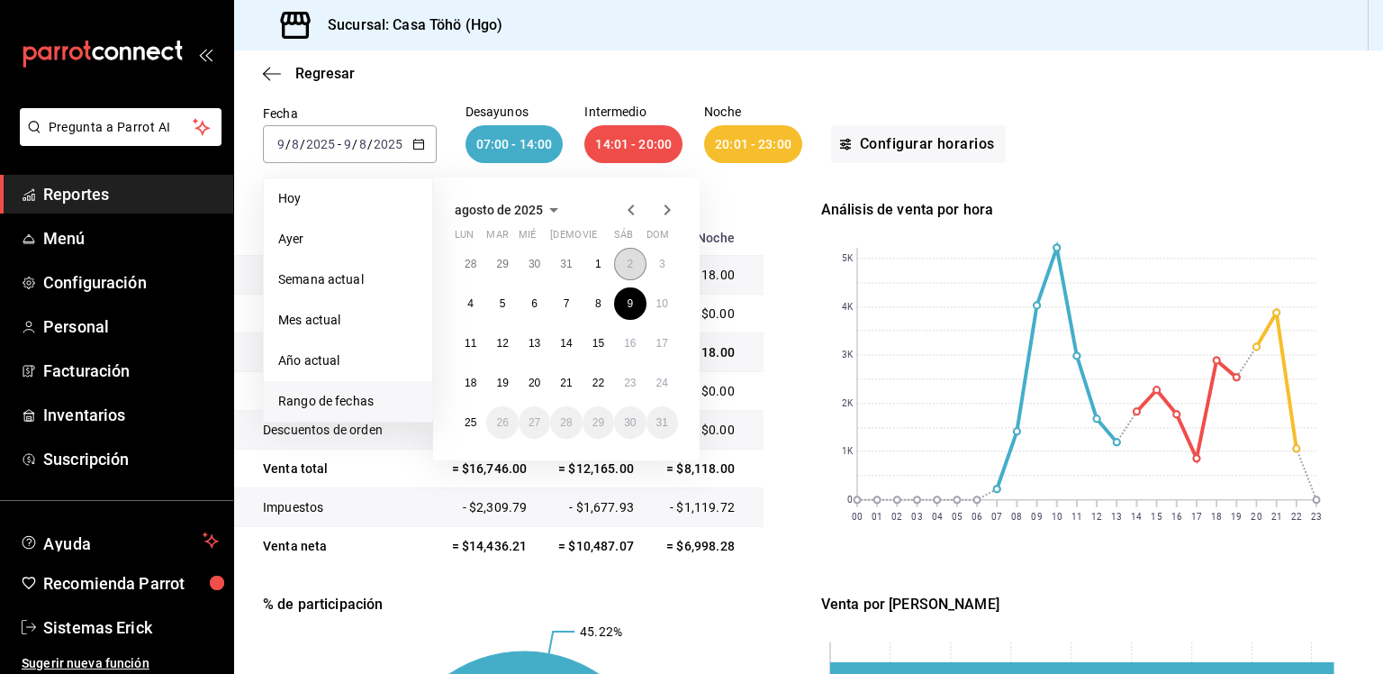
click at [630, 258] on abbr "2" at bounding box center [630, 264] width 6 height 13
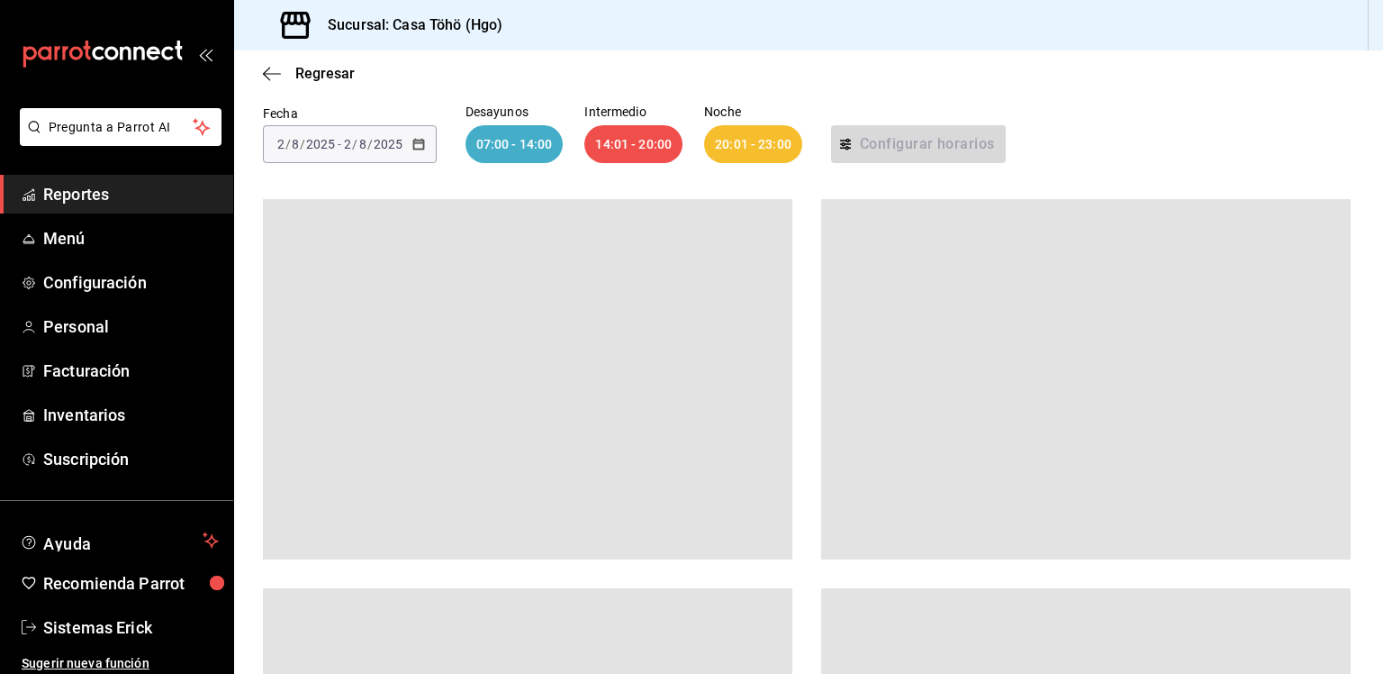
click at [630, 257] on div at bounding box center [528, 379] width 530 height 360
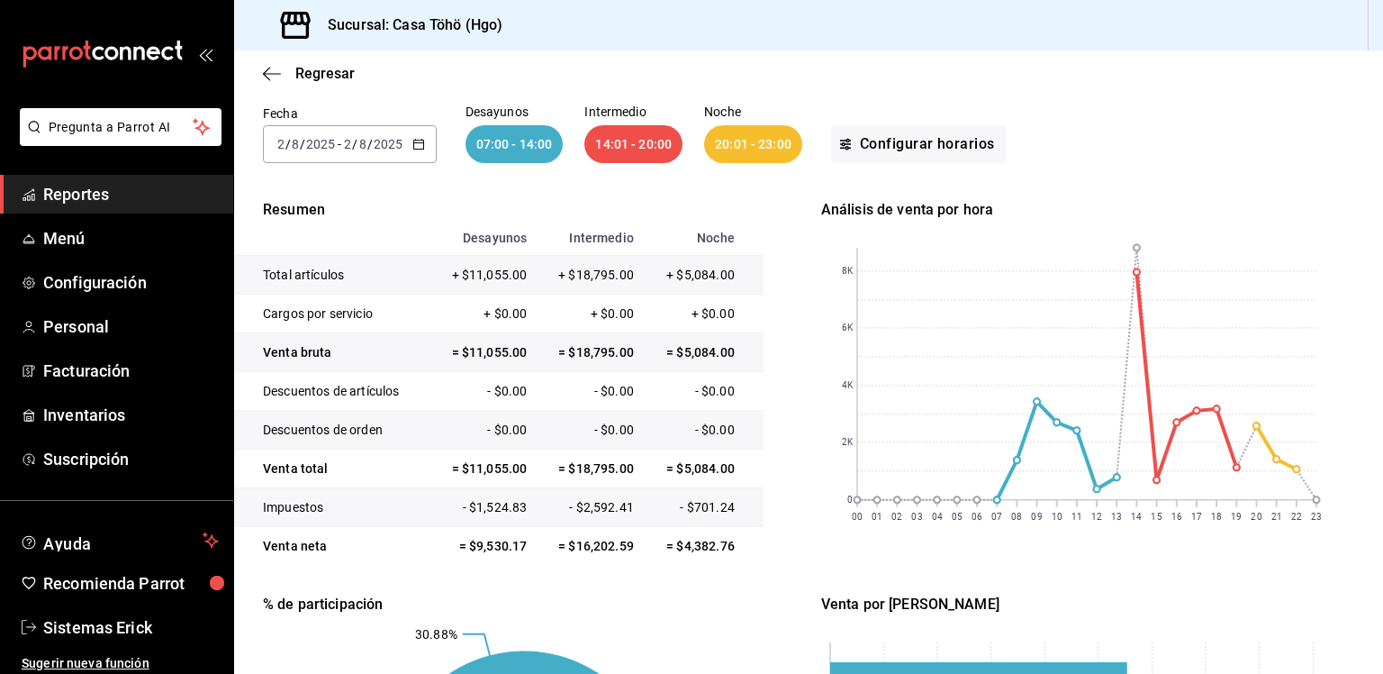
click at [418, 150] on div "2025-08-02 2 / 8 / 2025 - 2025-08-02 2 / 8 / 2025" at bounding box center [350, 144] width 174 height 38
click at [542, 104] on div "Fecha 2025-08-02 2 / 8 / 2025 - 2025-08-02 2 / 8 / 2025 Desayunos 07:00 - 14:00…" at bounding box center [809, 134] width 1092 height 115
click at [419, 145] on icon "button" at bounding box center [418, 144] width 13 height 13
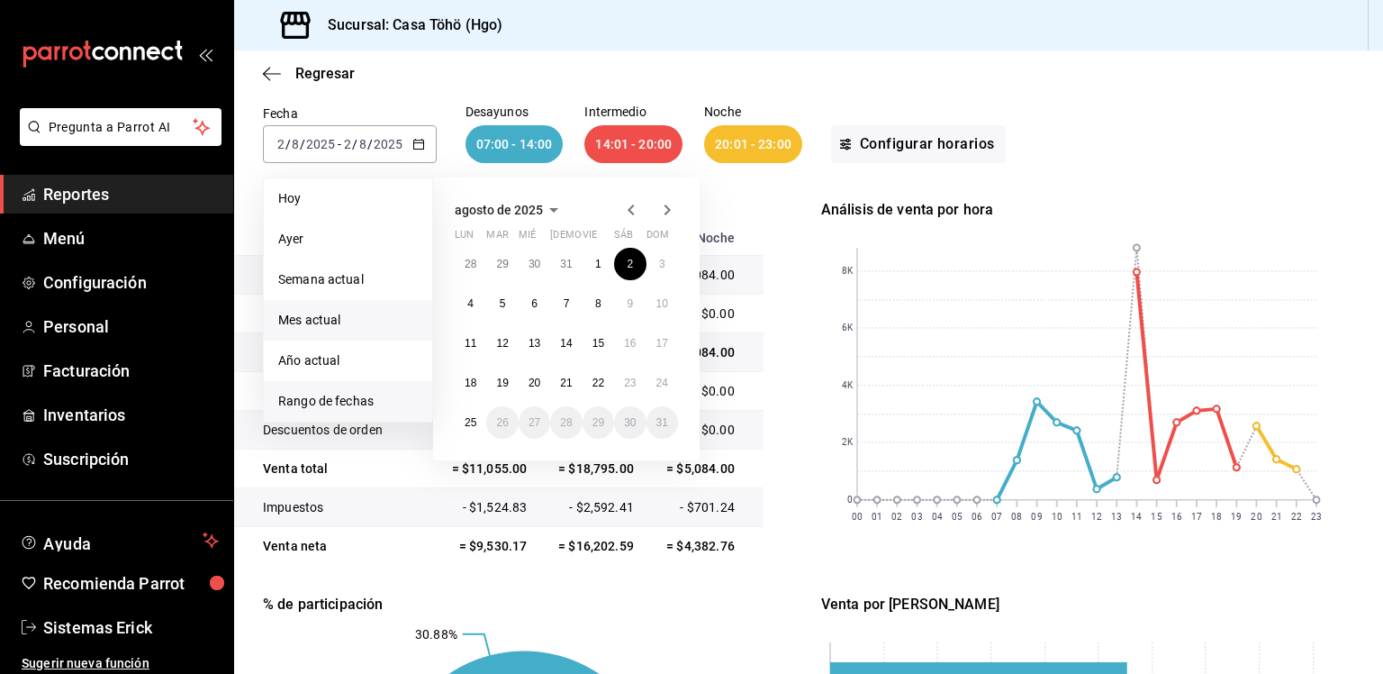
click at [354, 315] on span "Mes actual" at bounding box center [348, 320] width 140 height 19
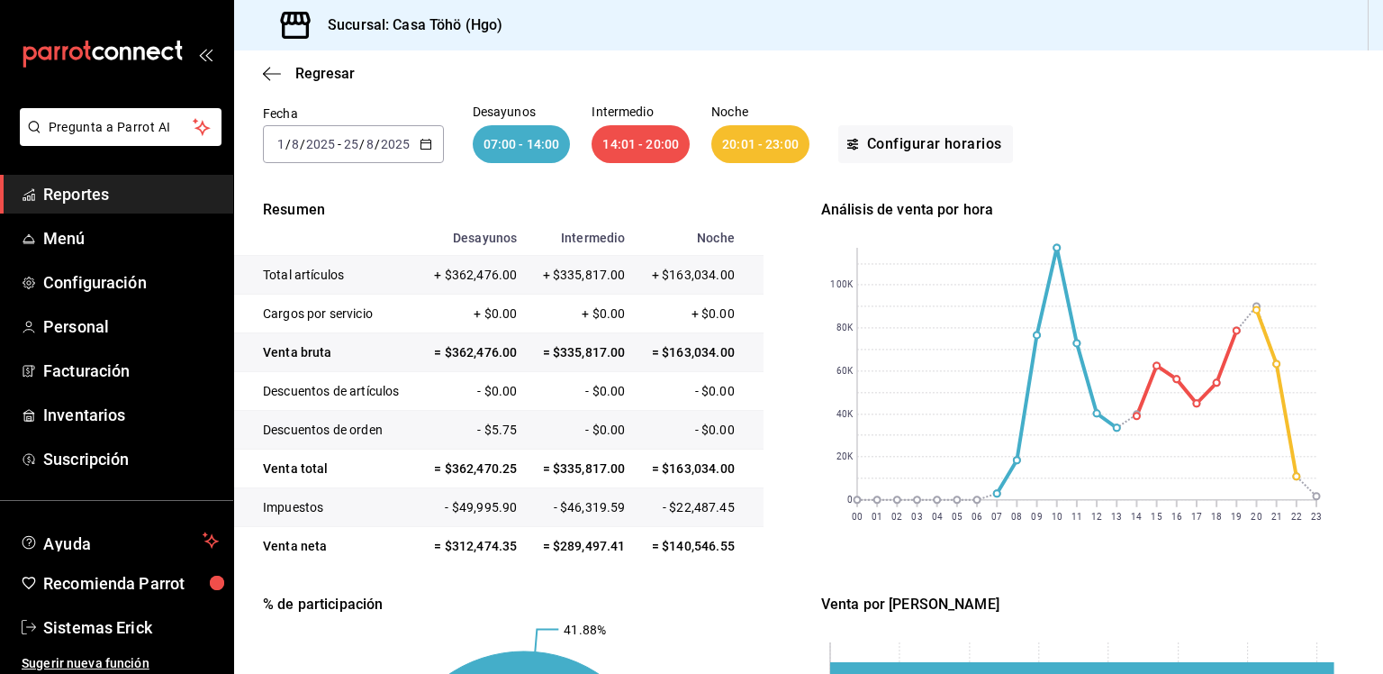
click at [1070, 184] on div "Fecha 2025-08-01 1 / 8 / 2025 - 2025-08-25 25 / 8 / 2025 Desayunos 07:00 - 14:0…" at bounding box center [809, 134] width 1092 height 115
click at [420, 145] on icon "button" at bounding box center [426, 144] width 13 height 13
click at [333, 404] on span "Rango de fechas" at bounding box center [348, 401] width 140 height 19
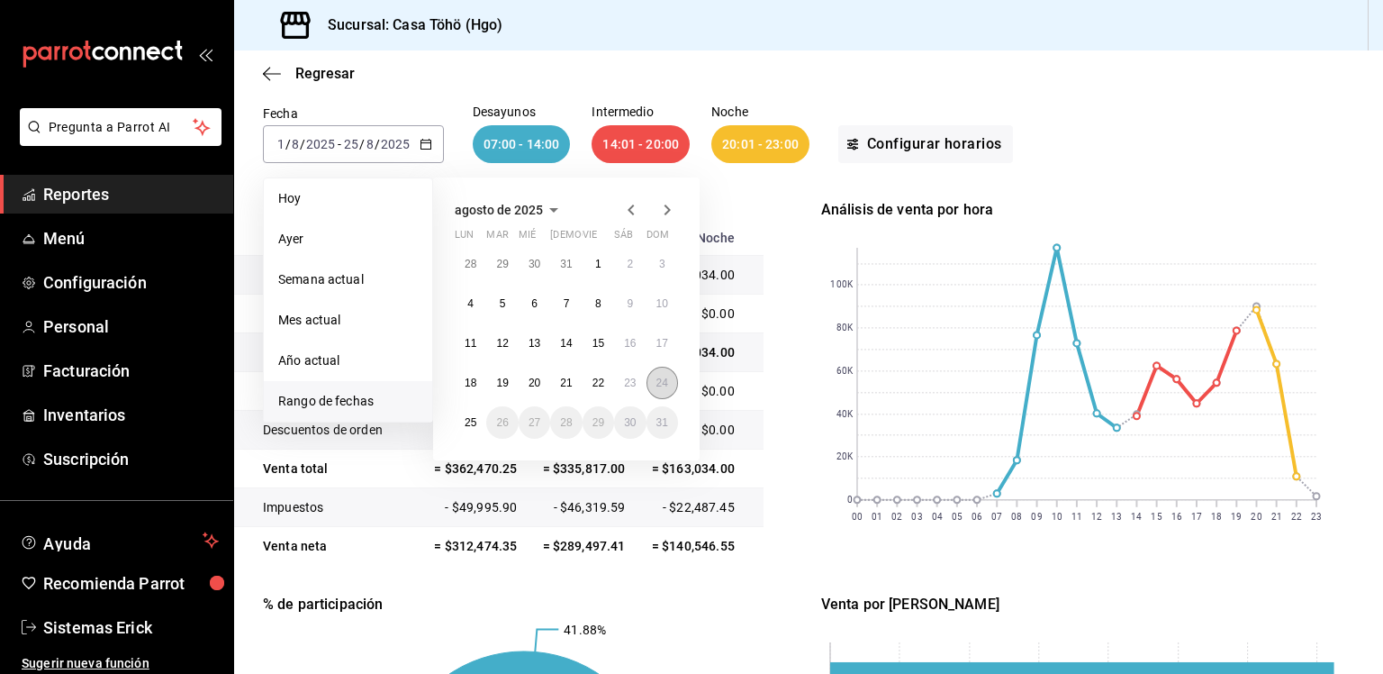
click at [659, 379] on abbr "24" at bounding box center [663, 382] width 12 height 13
